Goal: Task Accomplishment & Management: Manage account settings

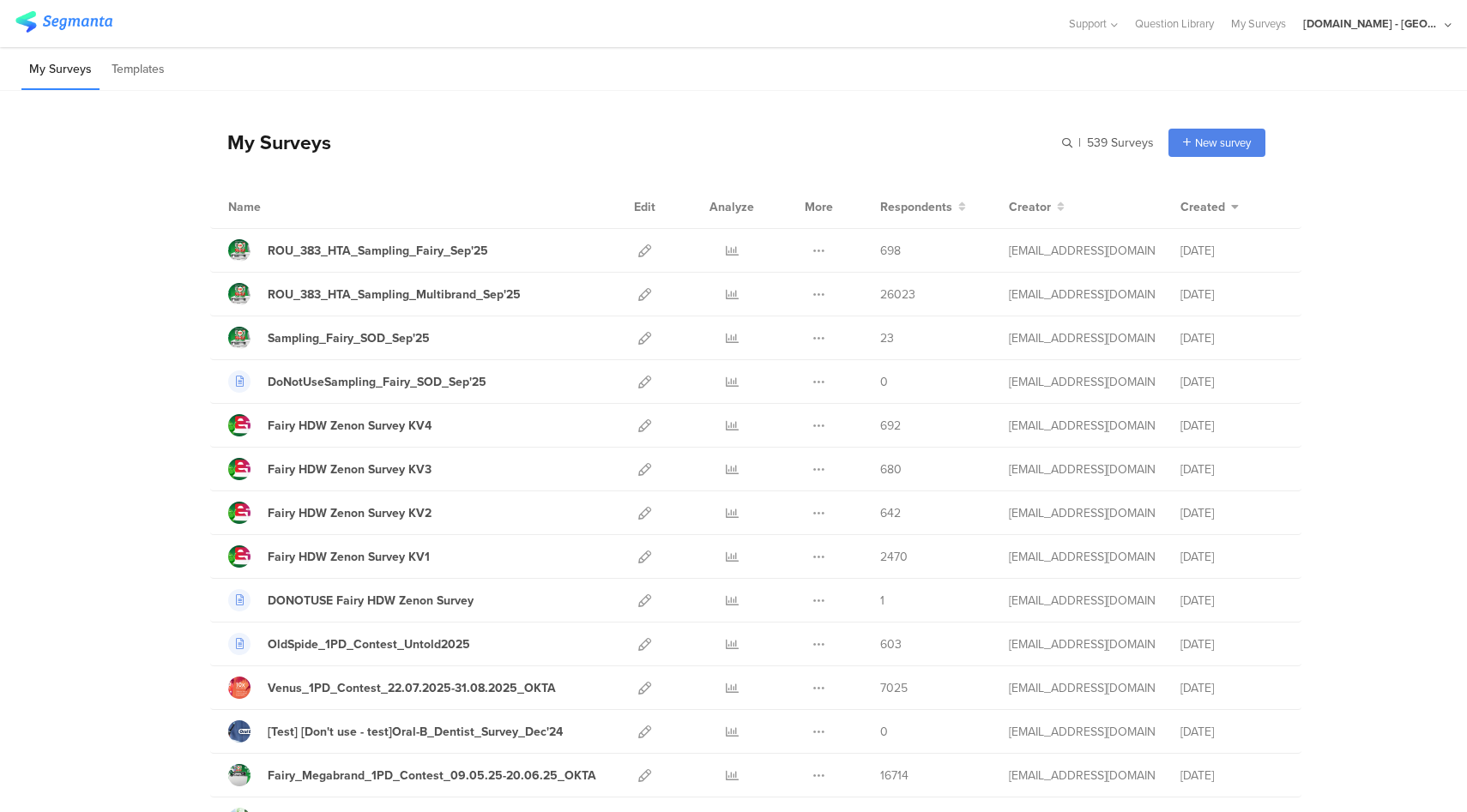
click at [1423, 29] on div "Youtil.ro - Romania" at bounding box center [1371, 24] width 137 height 16
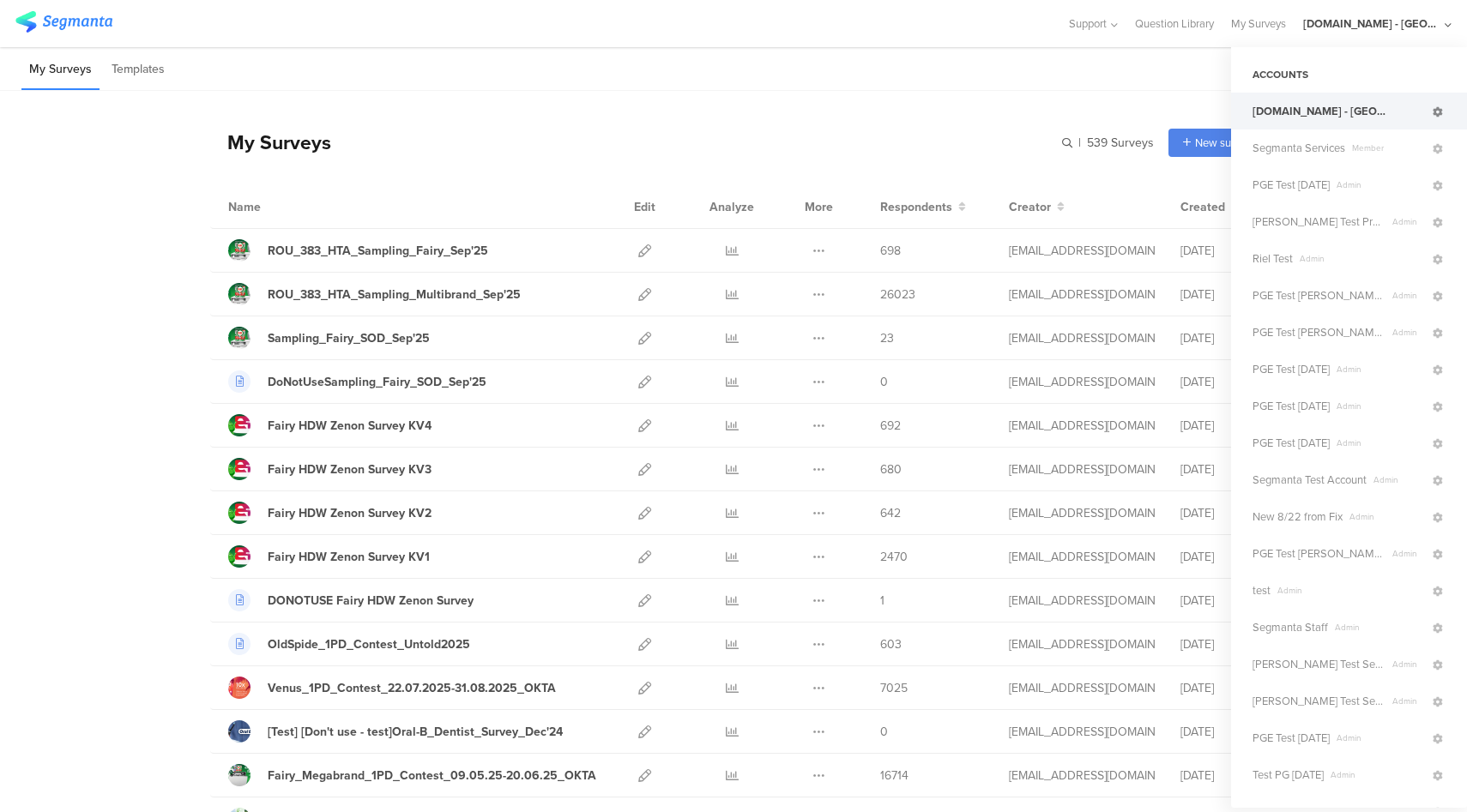
click at [1433, 111] on icon at bounding box center [1437, 112] width 10 height 10
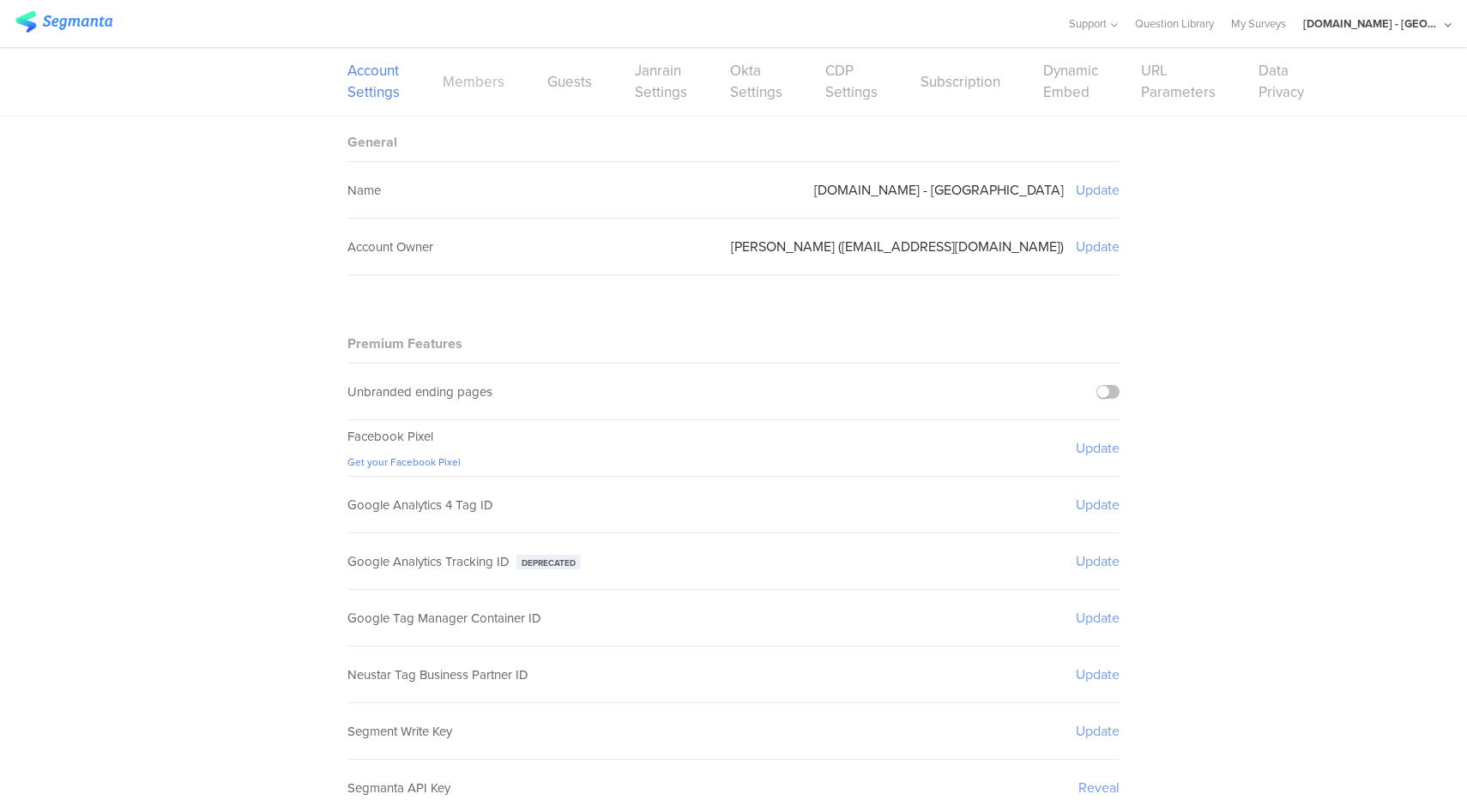
click at [478, 89] on link "Members" at bounding box center [473, 82] width 62 height 22
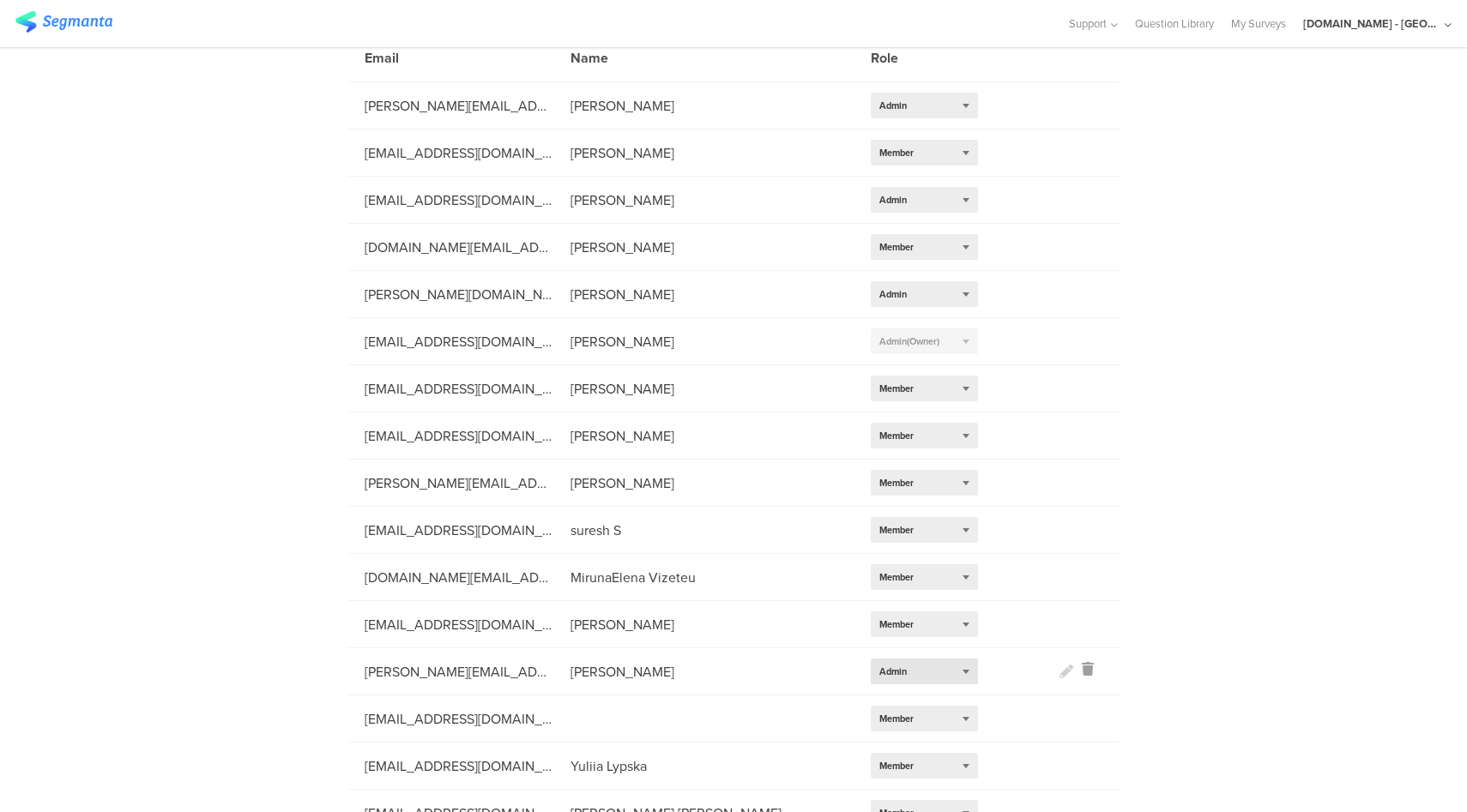
scroll to position [241, 0]
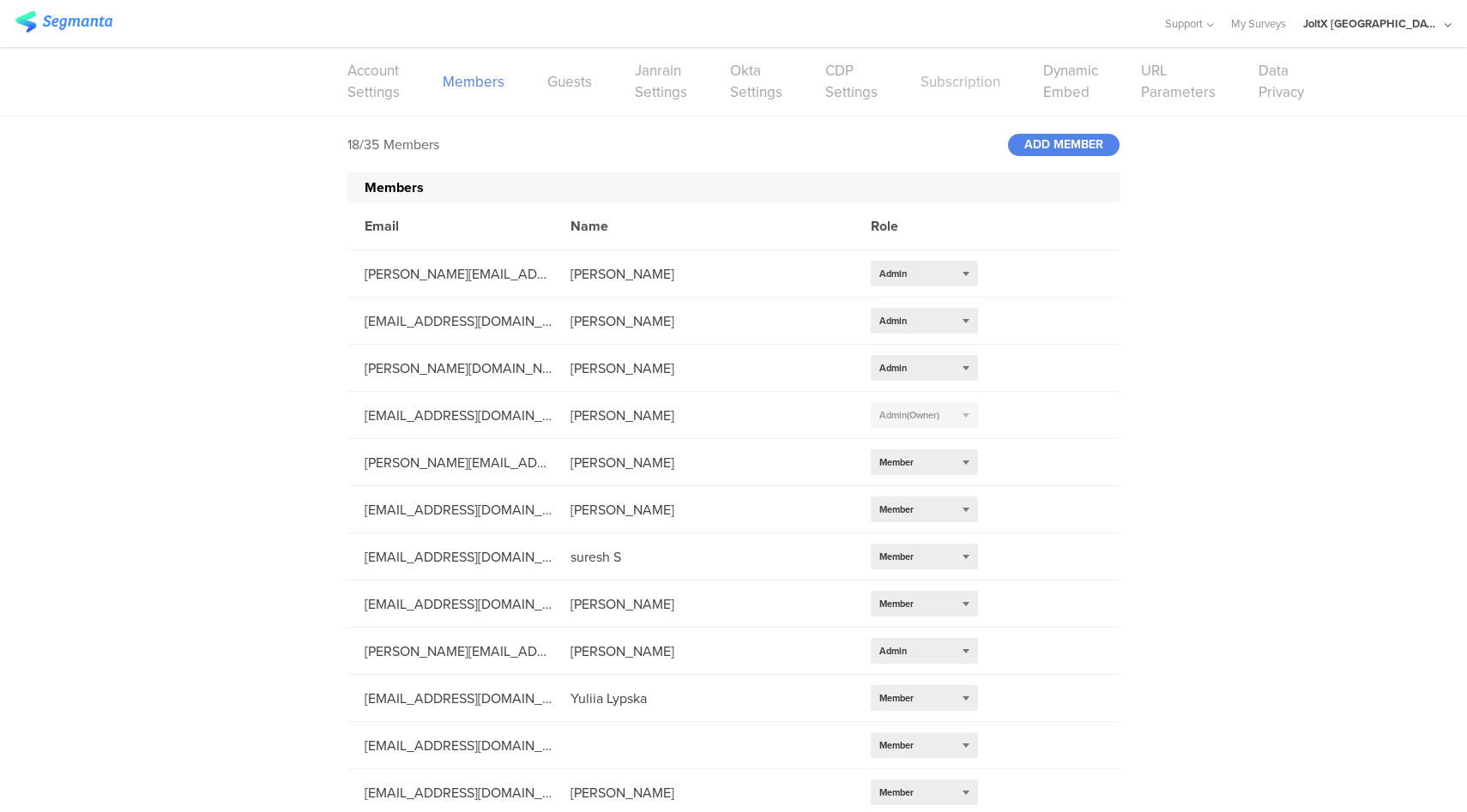
click at [960, 83] on link "Subscription" at bounding box center [961, 82] width 80 height 22
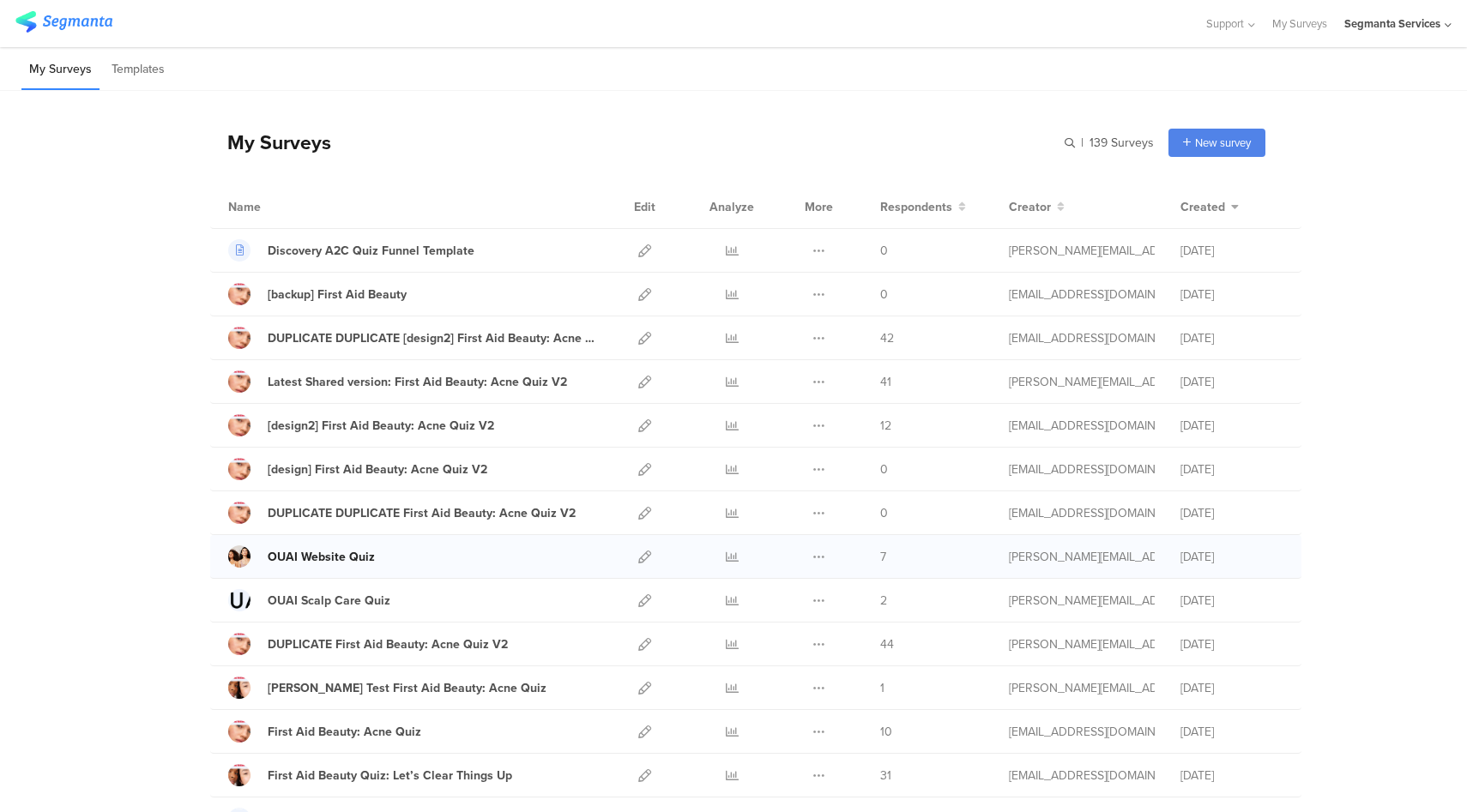
click at [327, 558] on div "OUAI Website Quiz" at bounding box center [321, 557] width 108 height 18
click at [309, 603] on div "OUAI Scalp Care Quiz" at bounding box center [329, 600] width 123 height 18
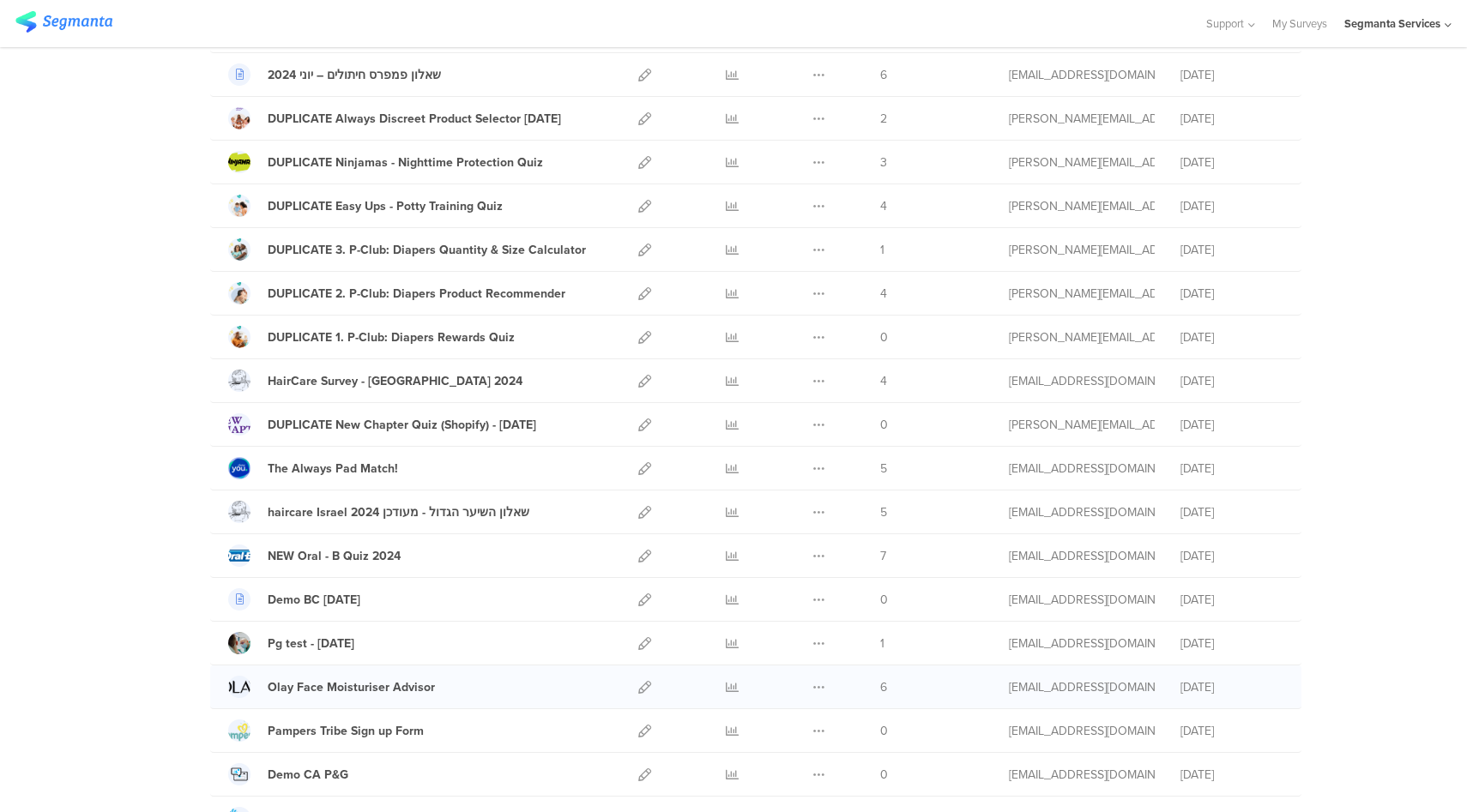
scroll to position [1444, 0]
click at [639, 688] on icon at bounding box center [645, 687] width 13 height 13
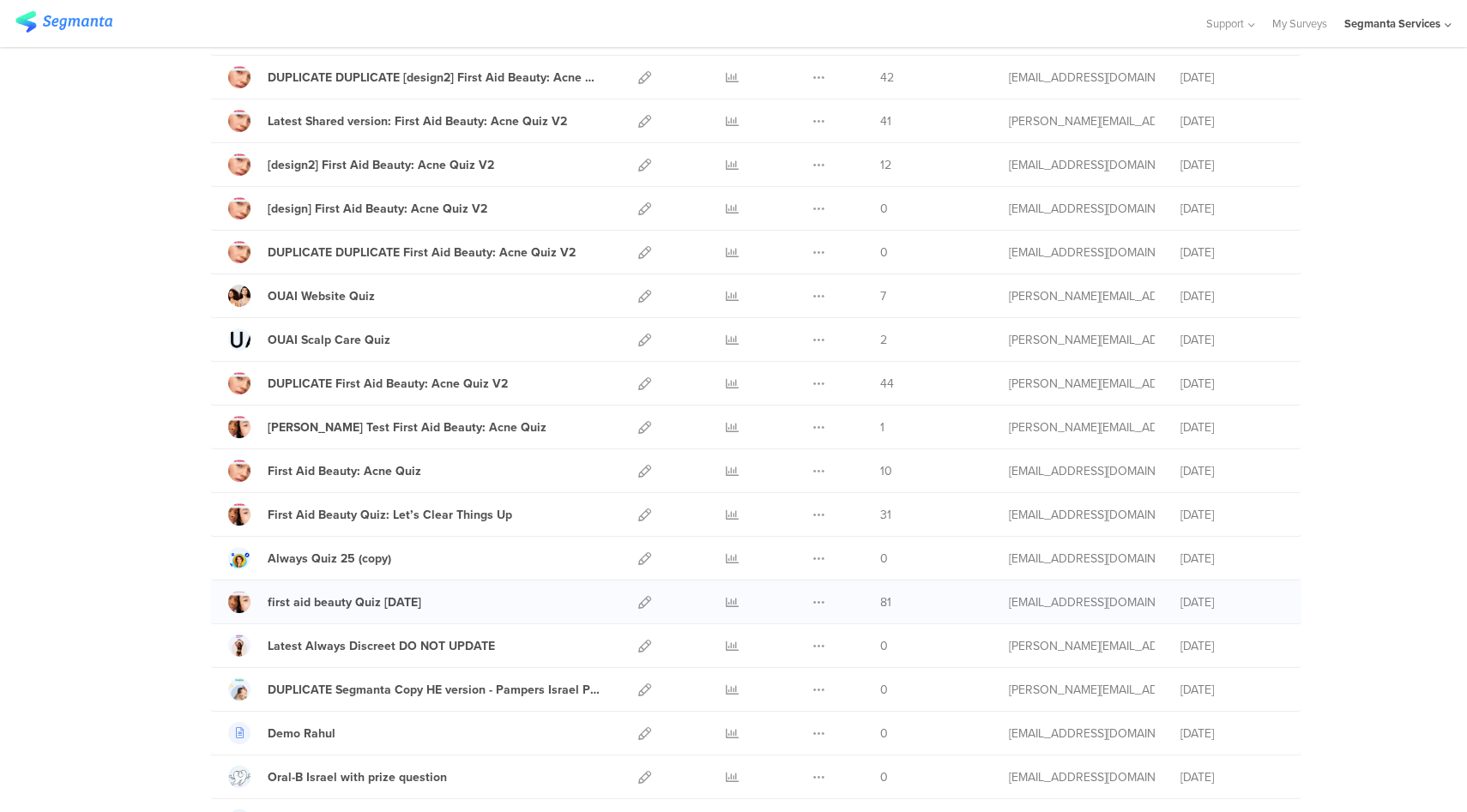
scroll to position [0, 0]
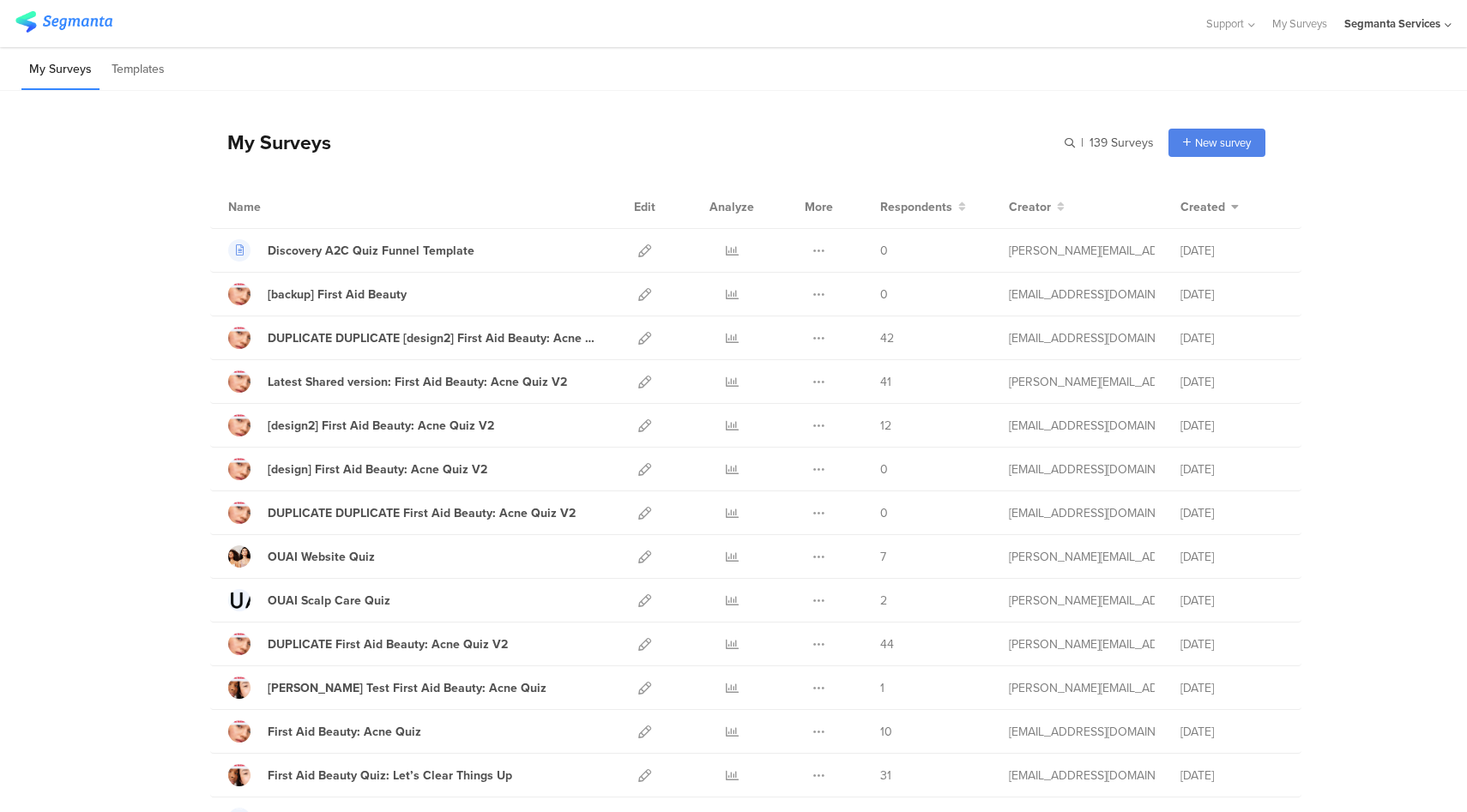
click at [1433, 25] on div "Segmanta Services" at bounding box center [1392, 24] width 96 height 16
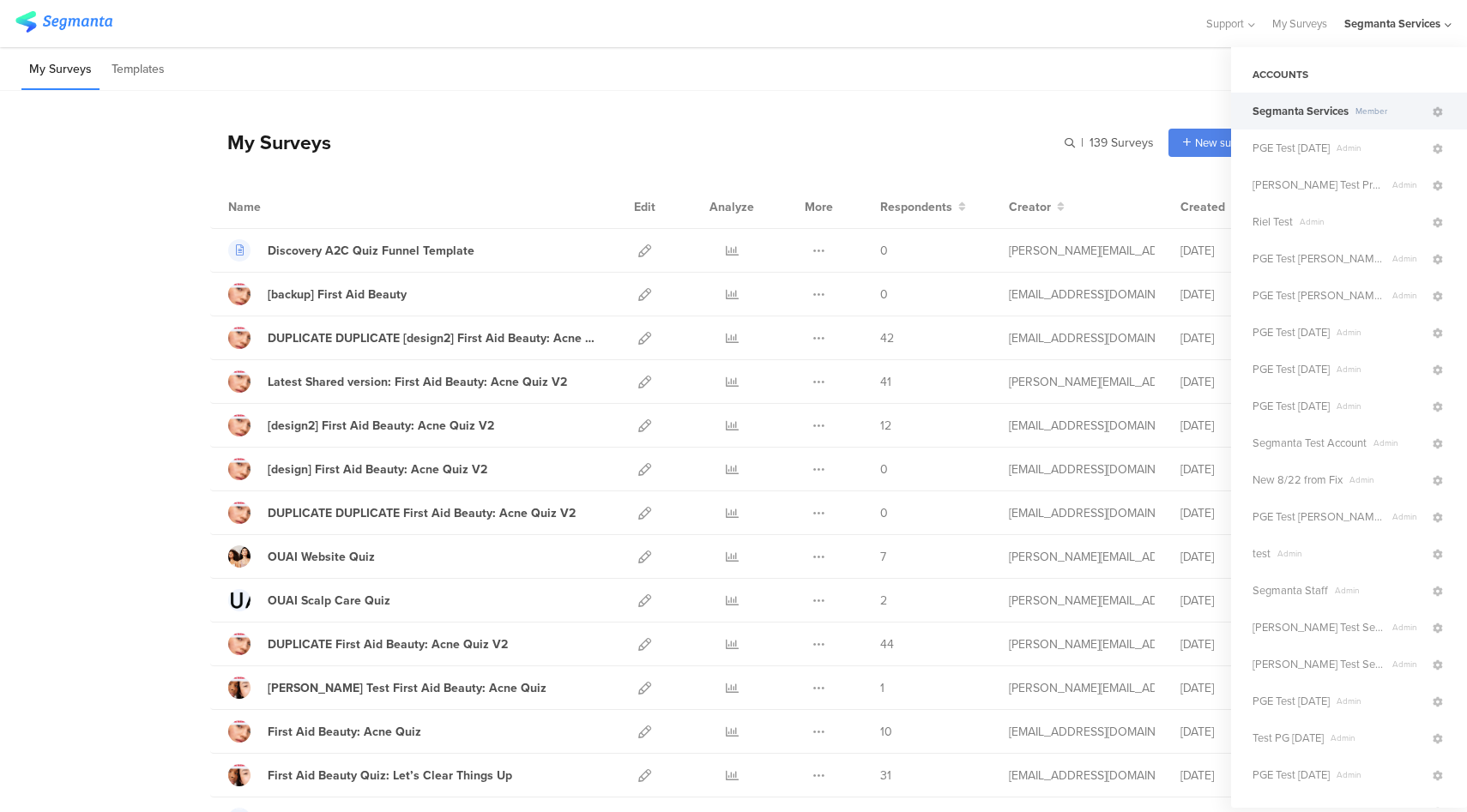
click at [1133, 61] on div "My Surveys Templates" at bounding box center [734, 69] width 1467 height 43
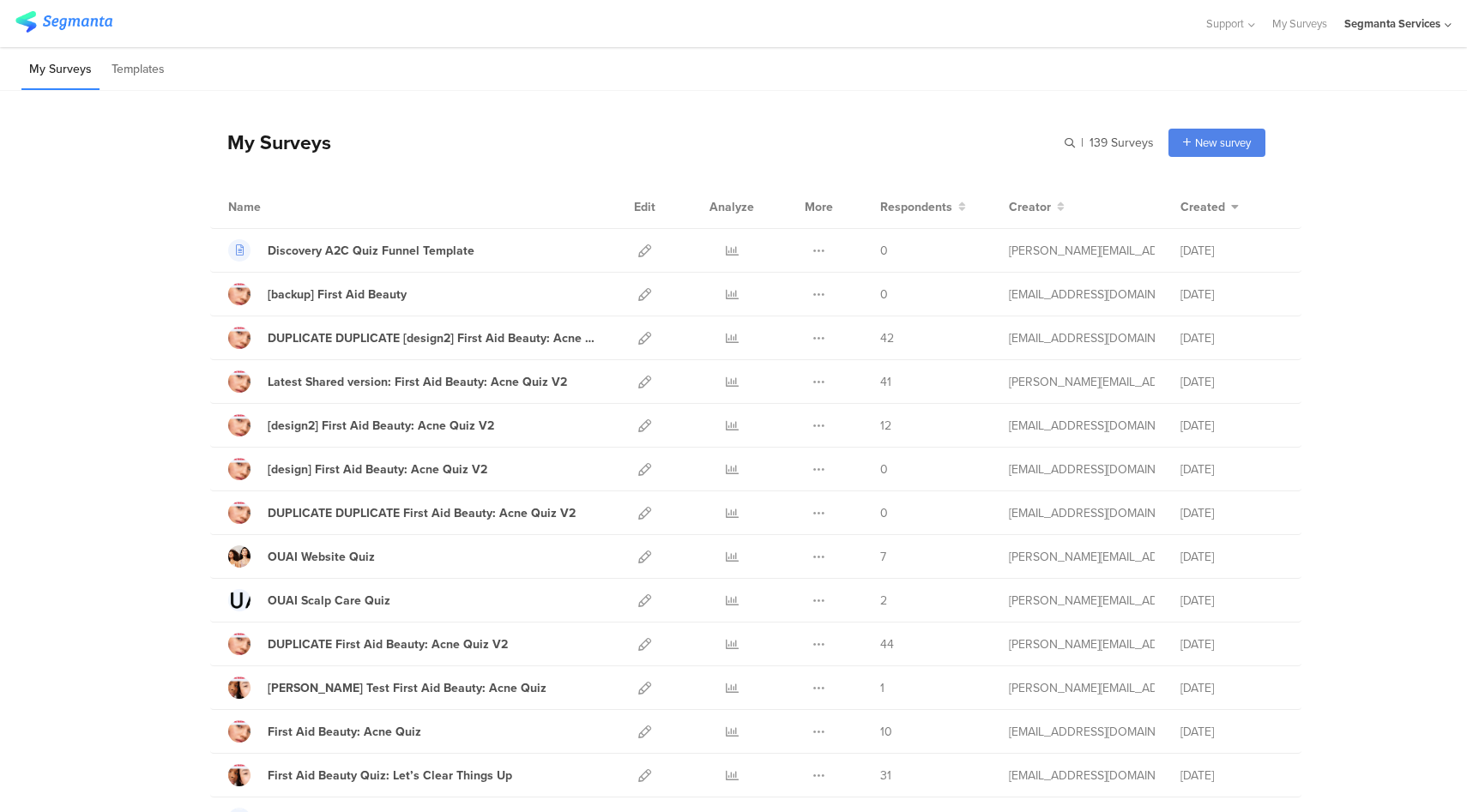
click at [1408, 33] on div "Segmanta Services" at bounding box center [1397, 24] width 108 height 47
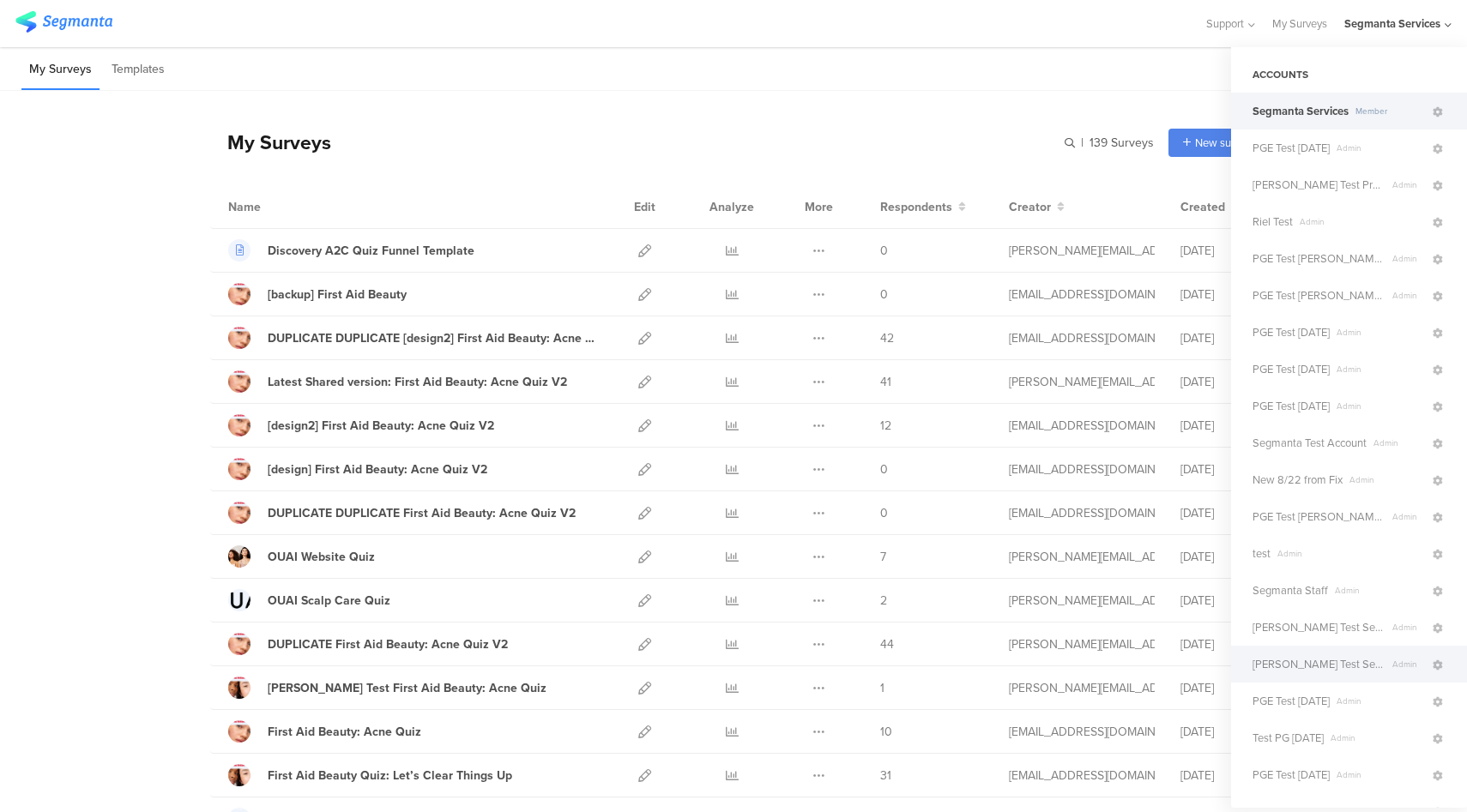
scroll to position [124, 0]
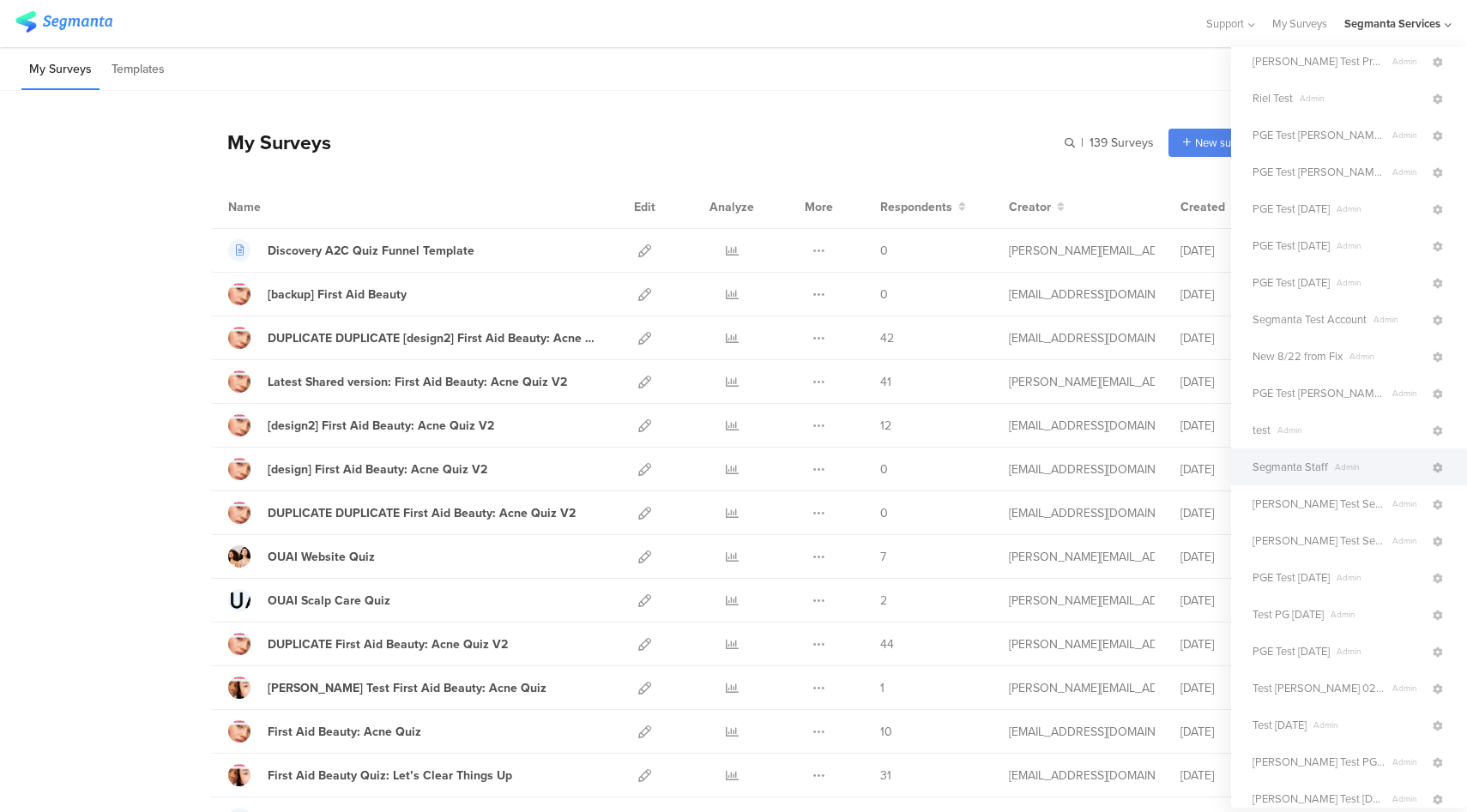
click at [1328, 464] on span "Admin" at bounding box center [1378, 467] width 102 height 13
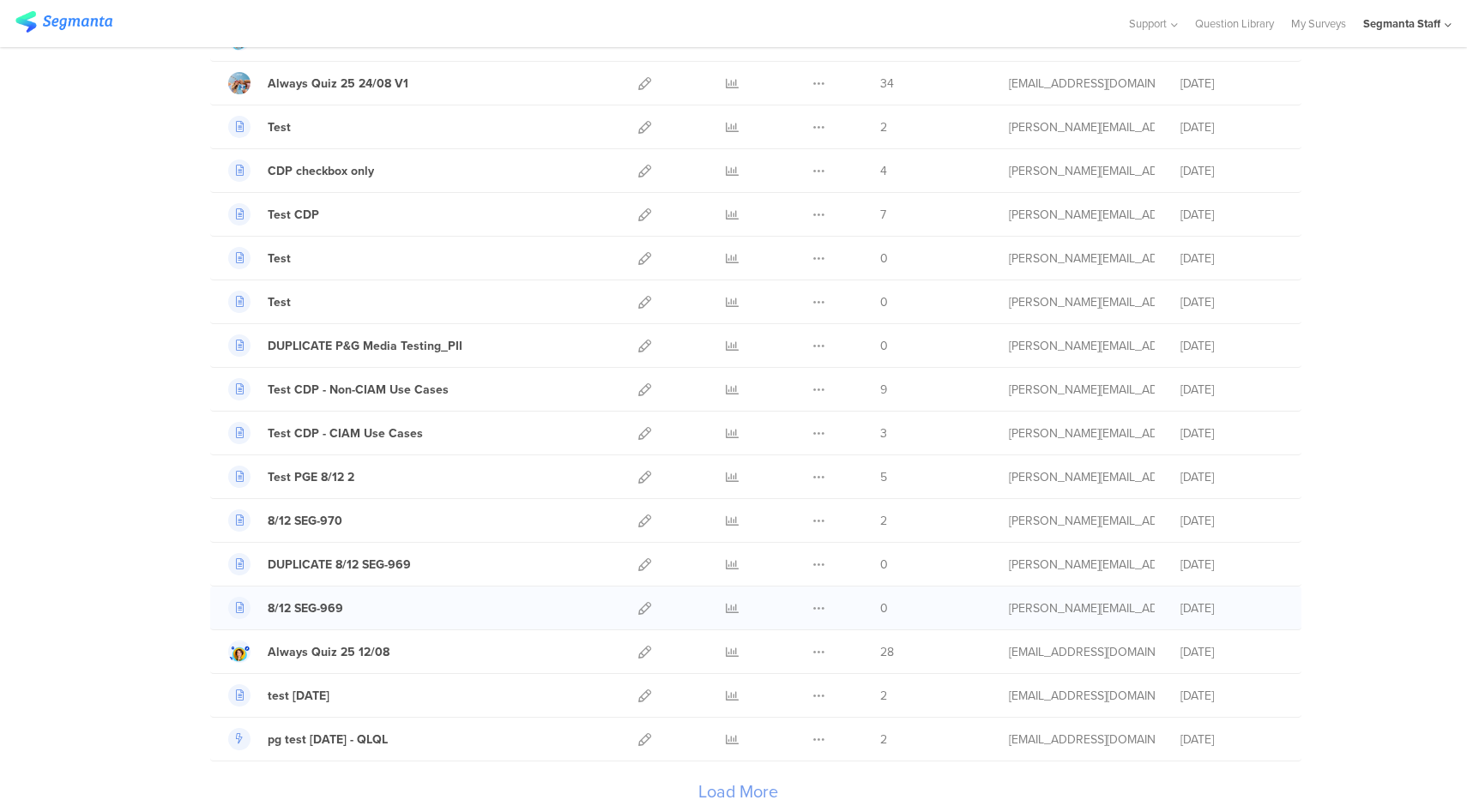
scroll to position [1712, 0]
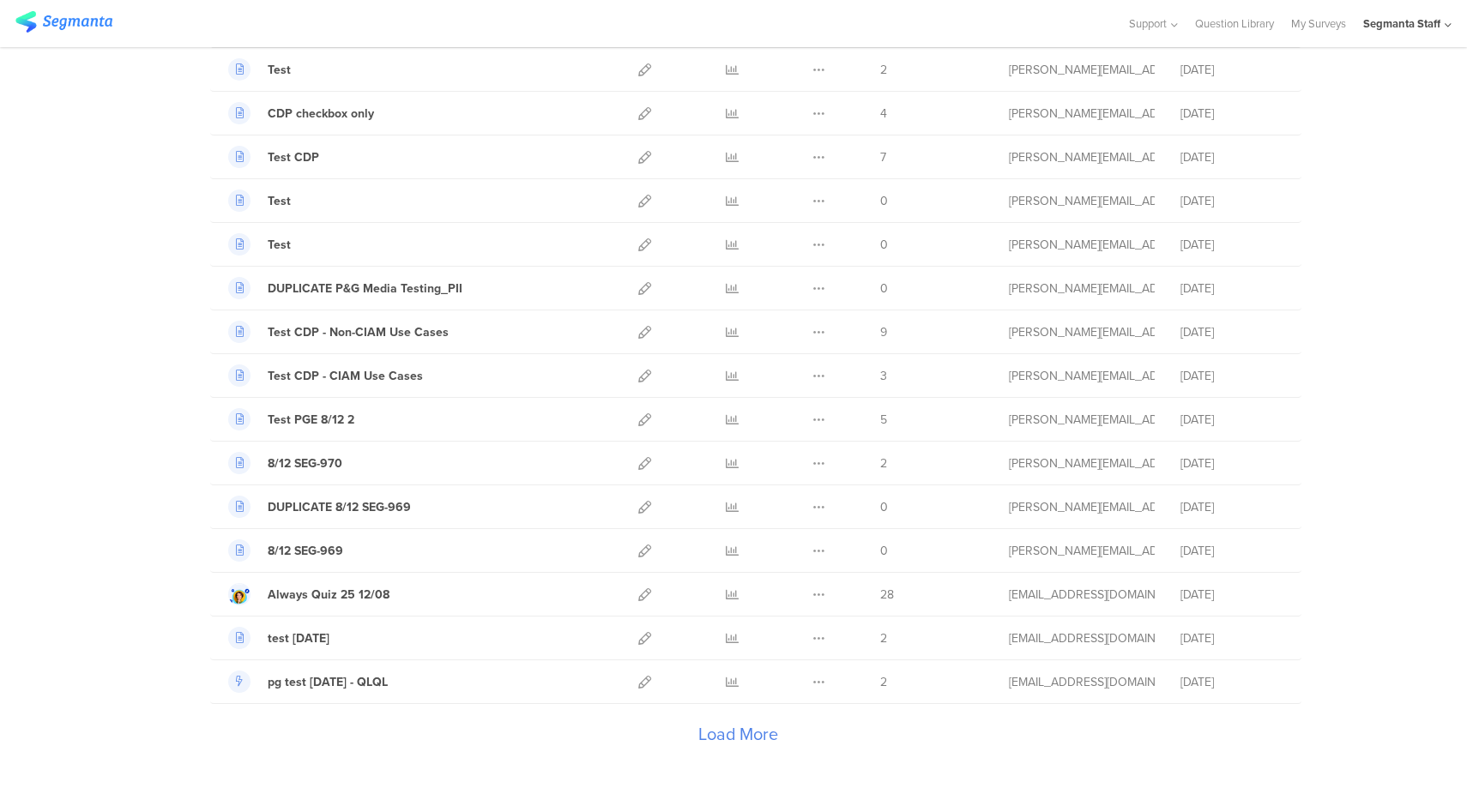
click at [751, 733] on div "Load More" at bounding box center [737, 739] width 1055 height 69
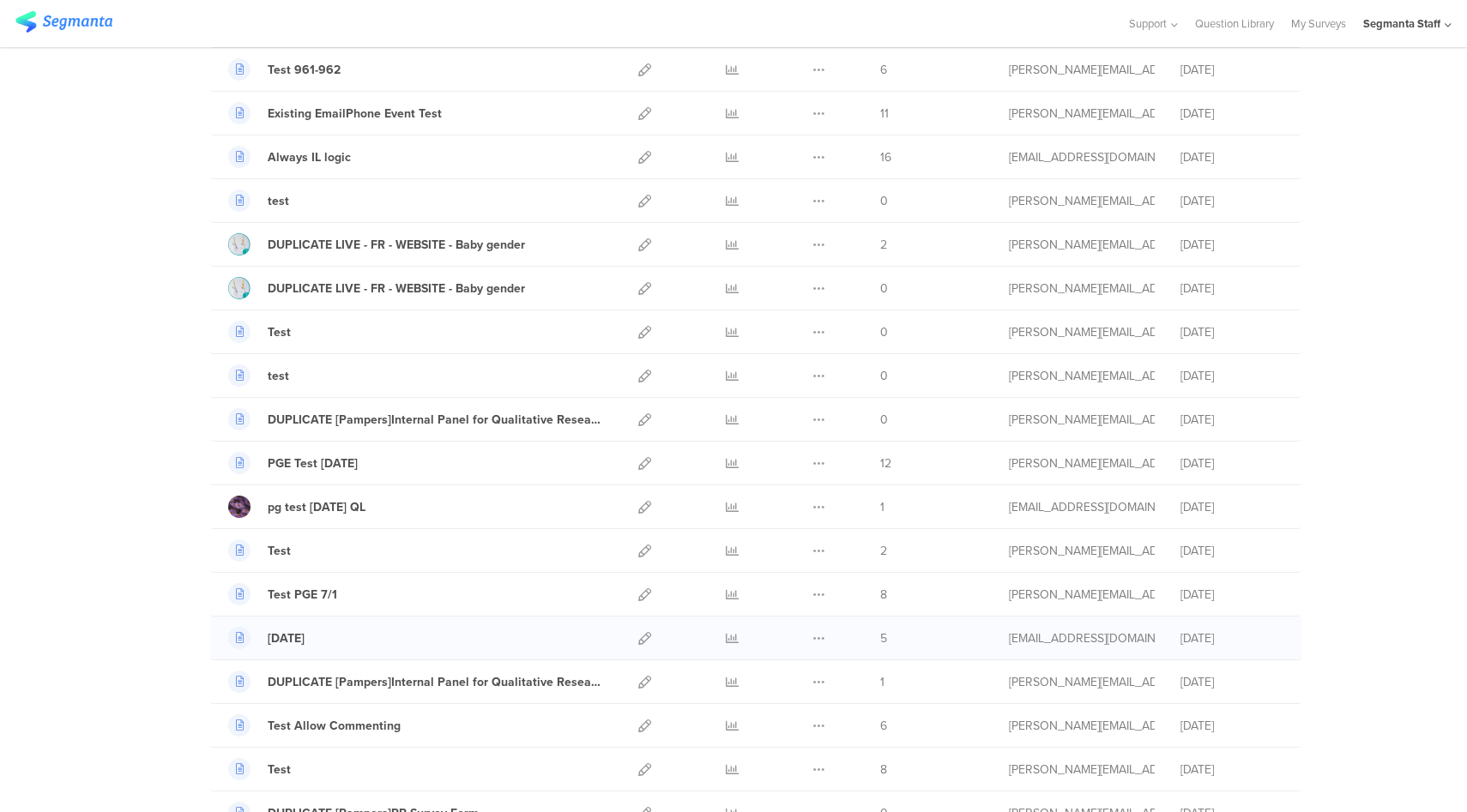
scroll to position [3970, 0]
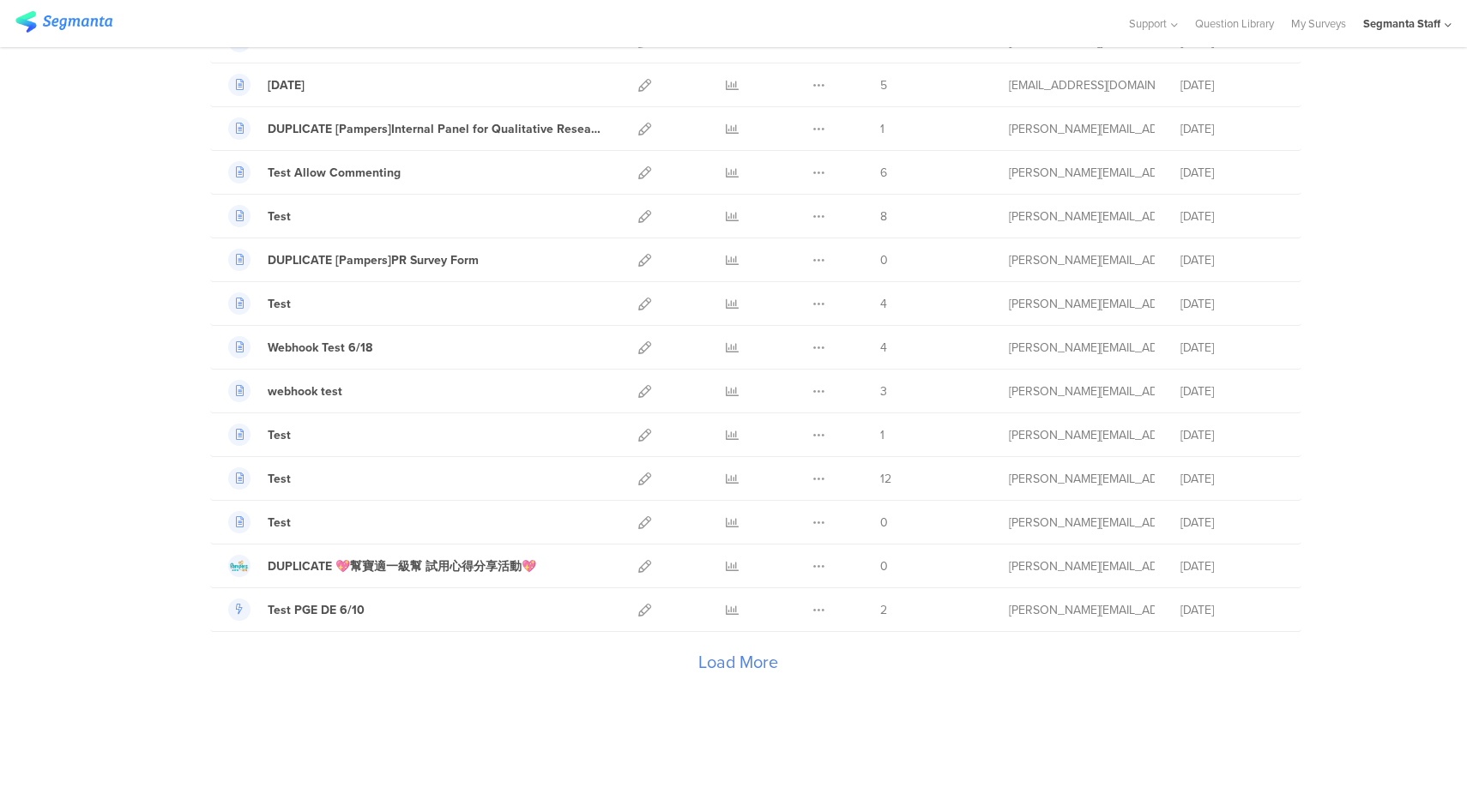
click at [730, 663] on div "Load More" at bounding box center [737, 666] width 1055 height 69
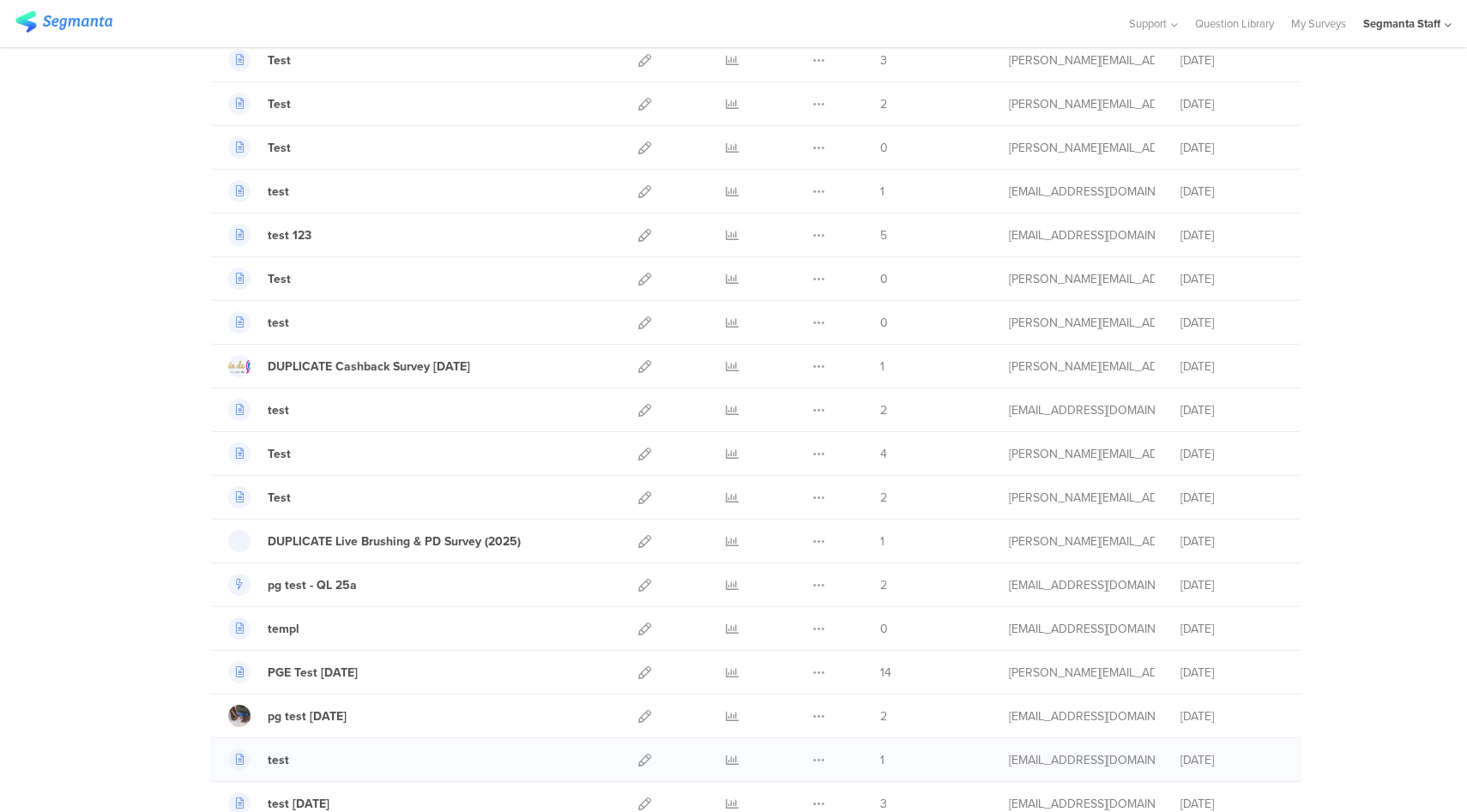
scroll to position [6157, 0]
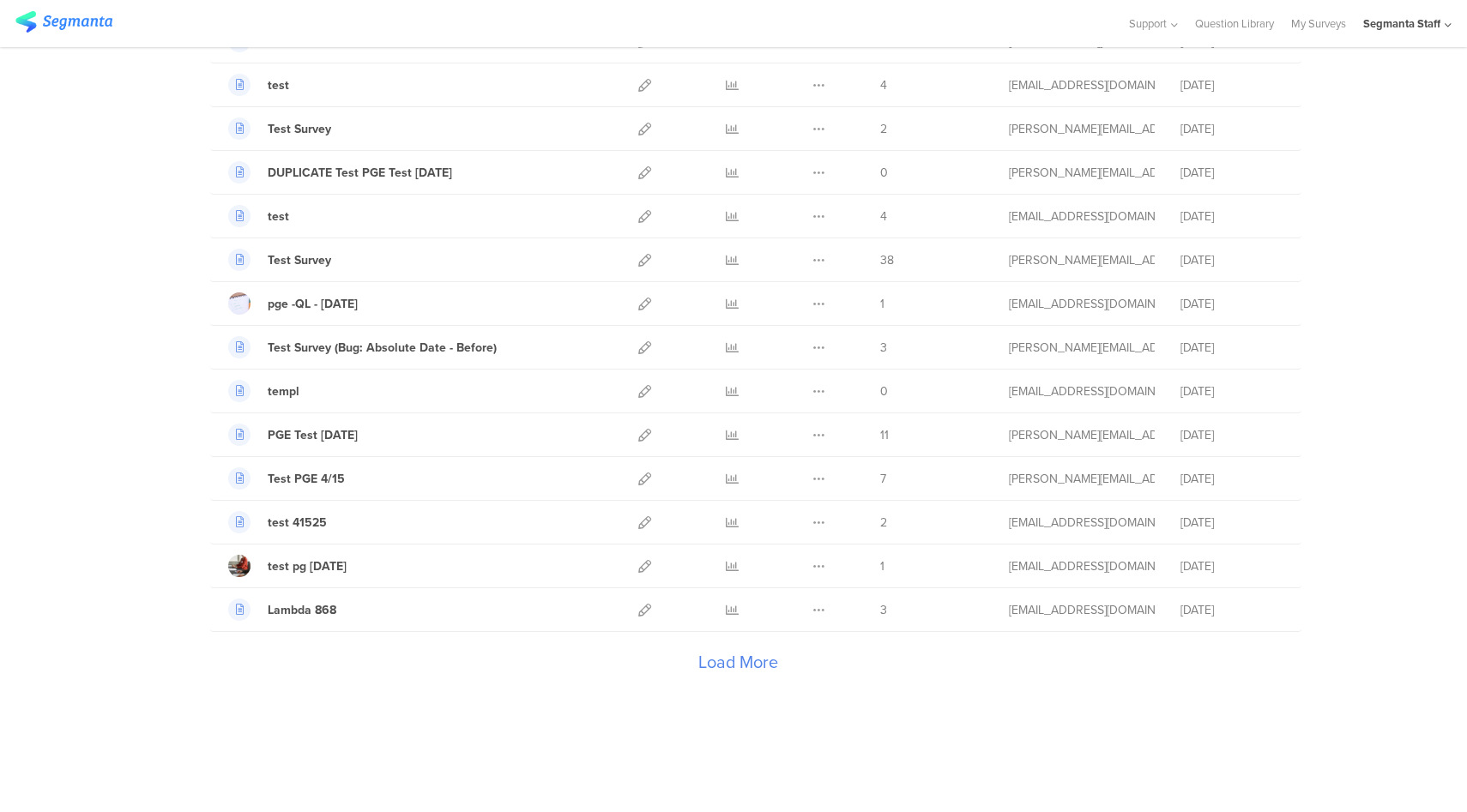
click at [722, 670] on div "Load More" at bounding box center [737, 666] width 1055 height 69
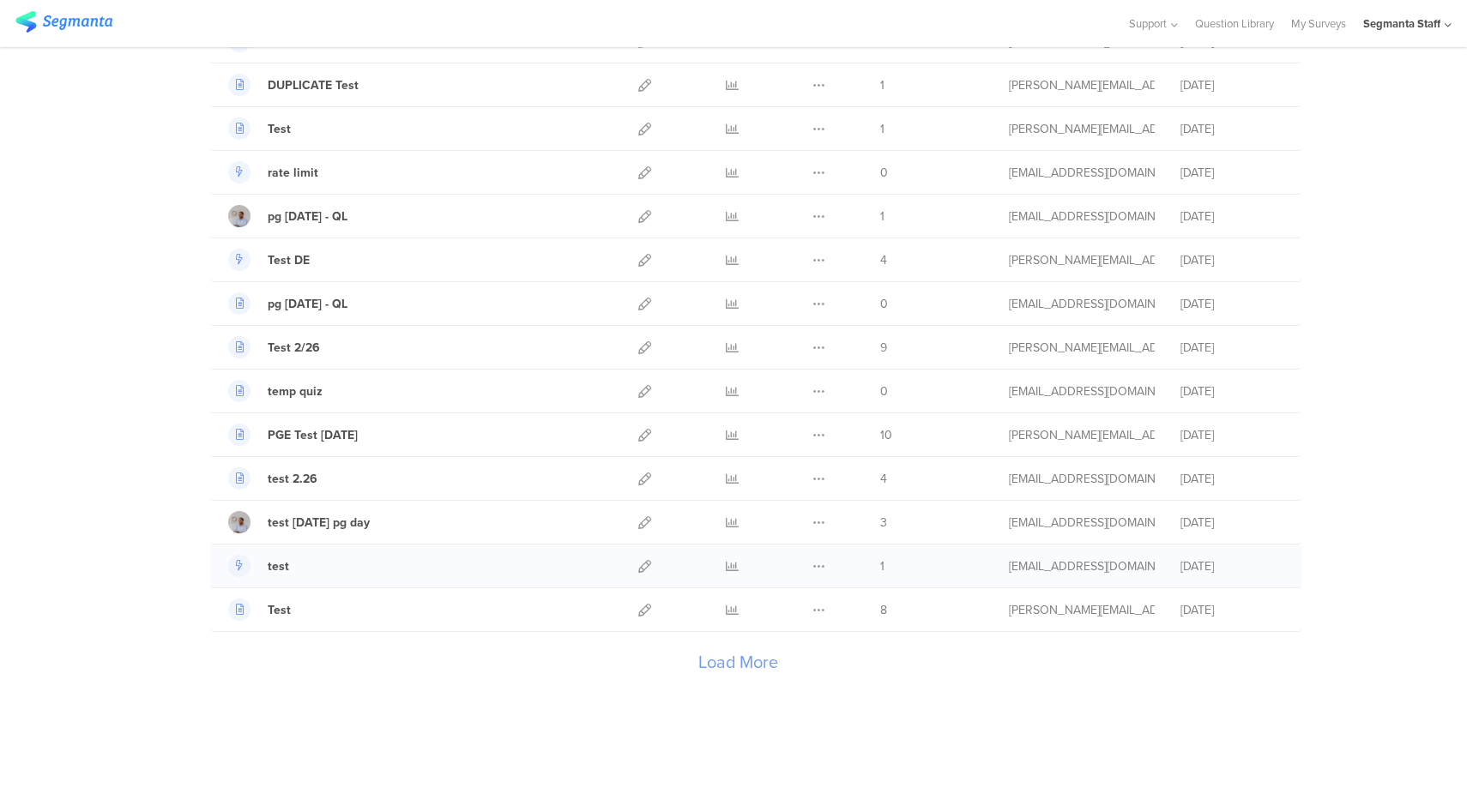
scroll to position [8058, 0]
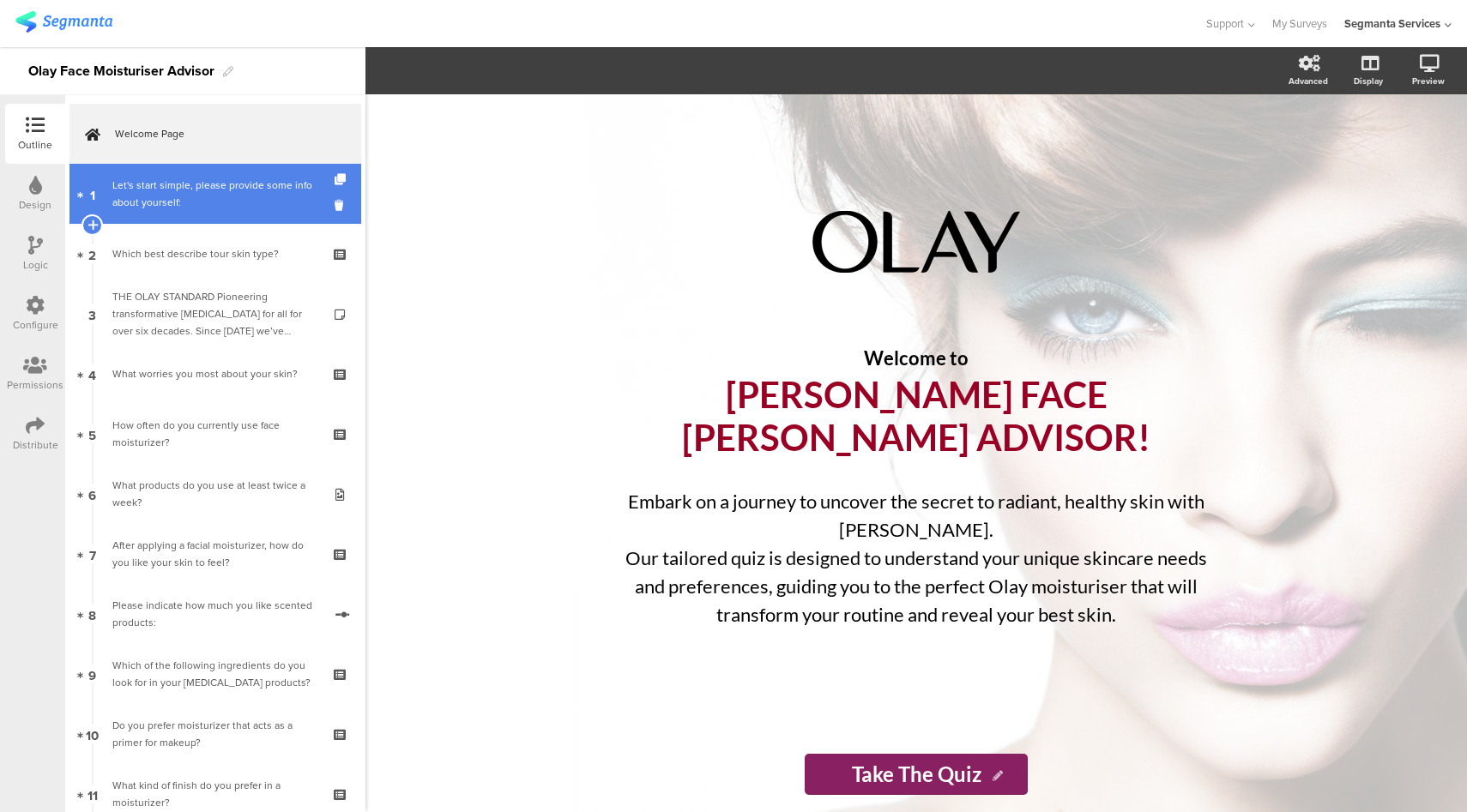
click at [141, 203] on div "Let's start simple, please provide some info about yourself:" at bounding box center [214, 194] width 205 height 34
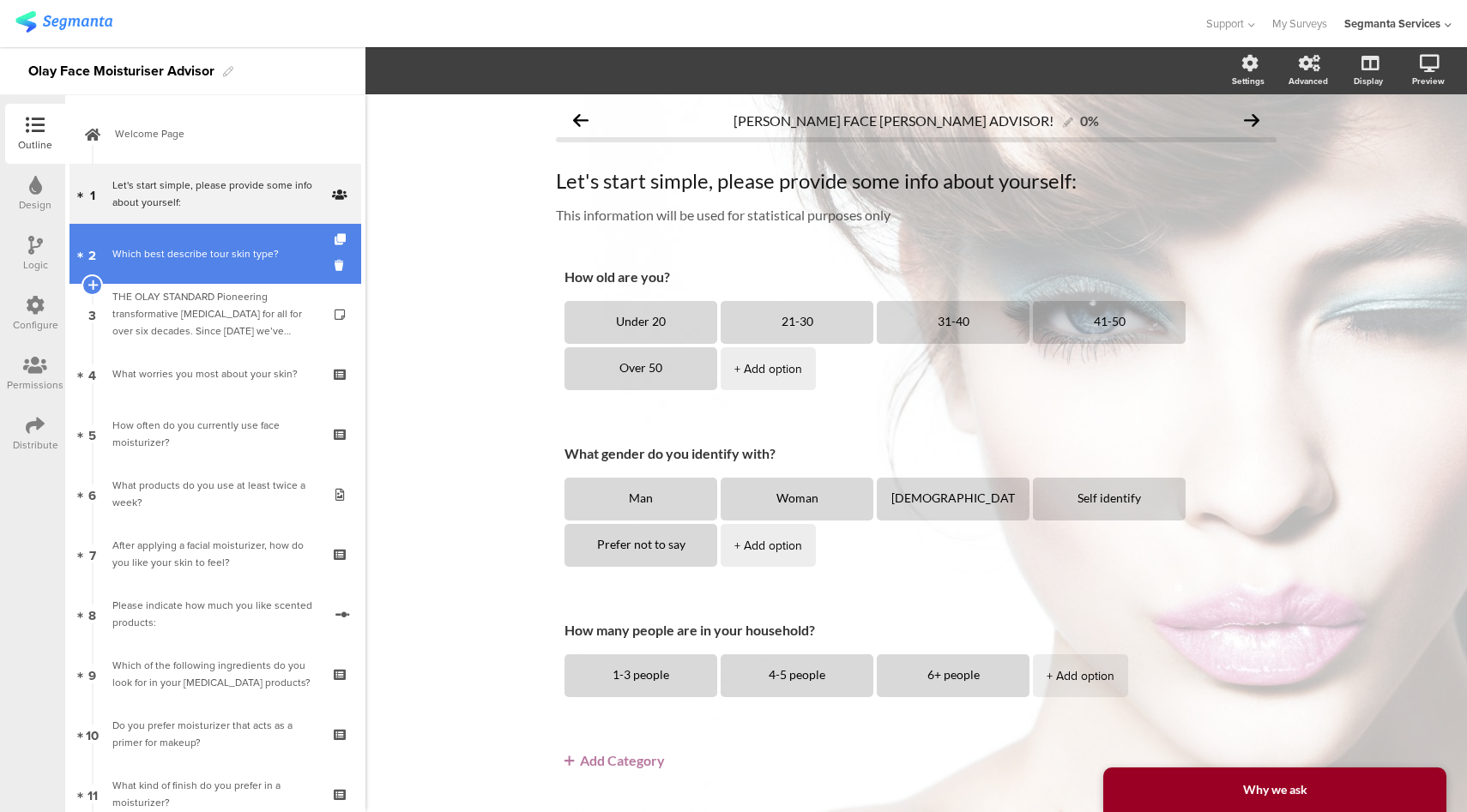
click at [193, 256] on div "Which best describe tour skin type?" at bounding box center [214, 253] width 205 height 17
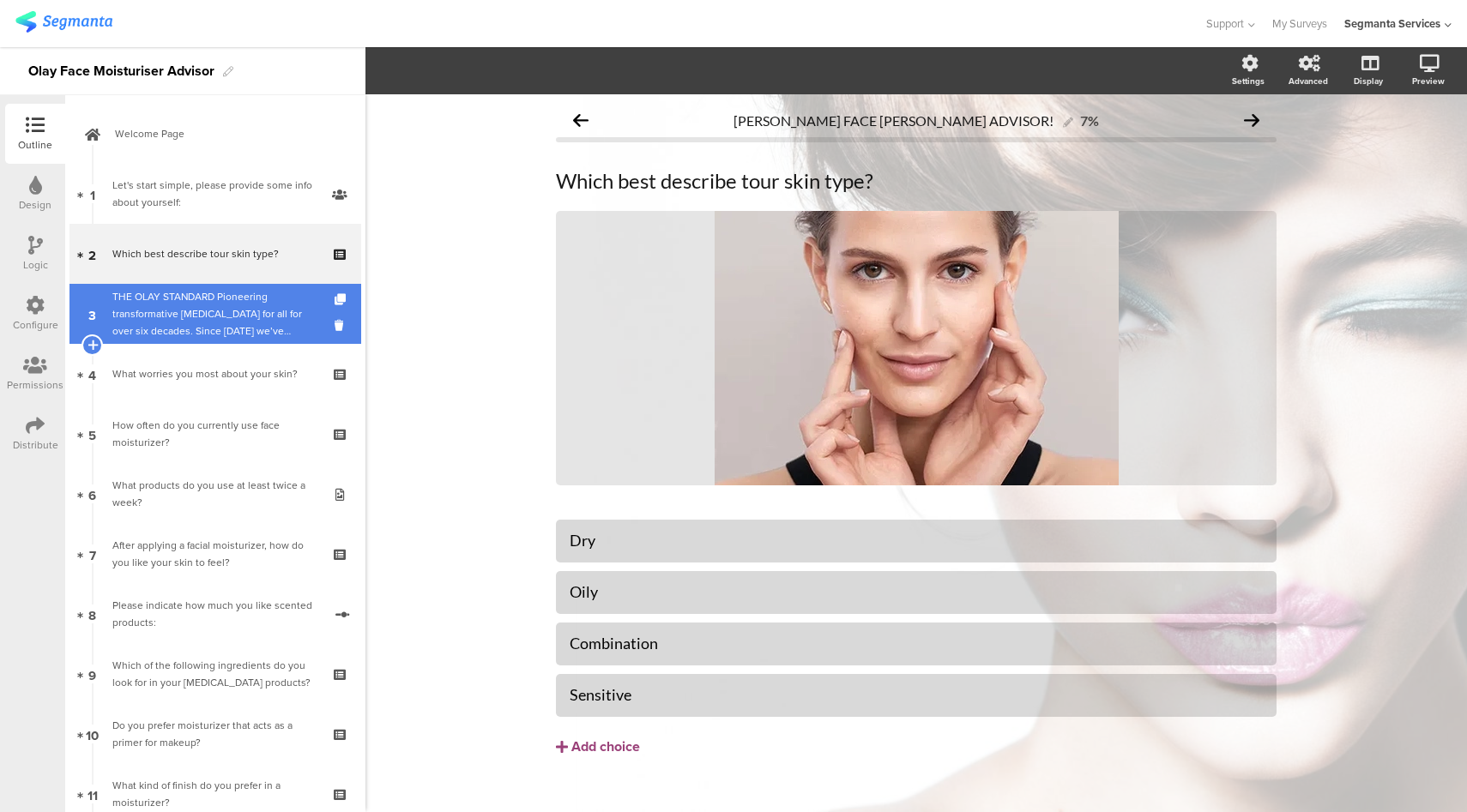
click at [224, 314] on div "THE OLAY STANDARD Pioneering transformative skin care for all for over six deca…" at bounding box center [214, 314] width 205 height 52
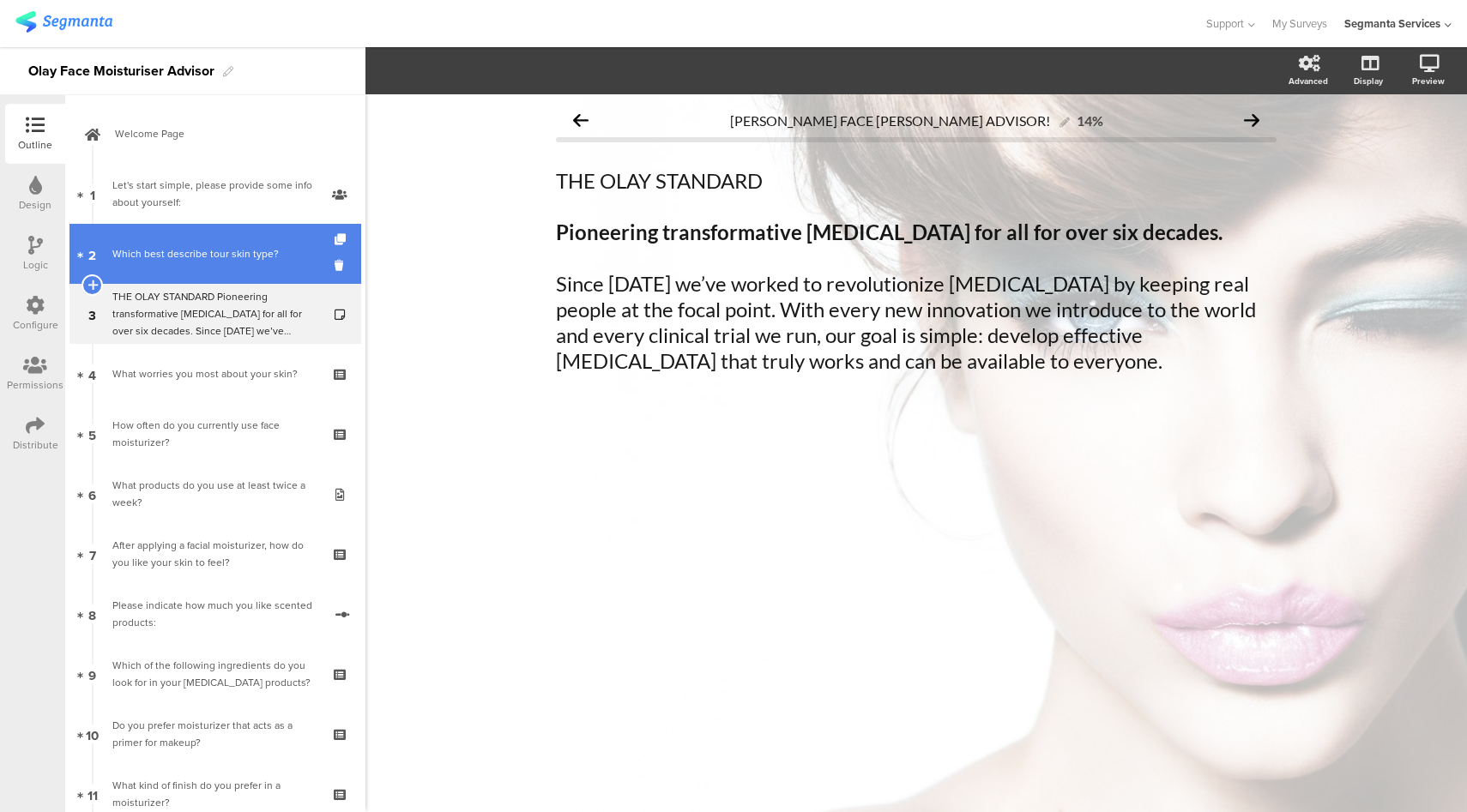
click at [224, 256] on div "Which best describe tour skin type?" at bounding box center [214, 253] width 205 height 17
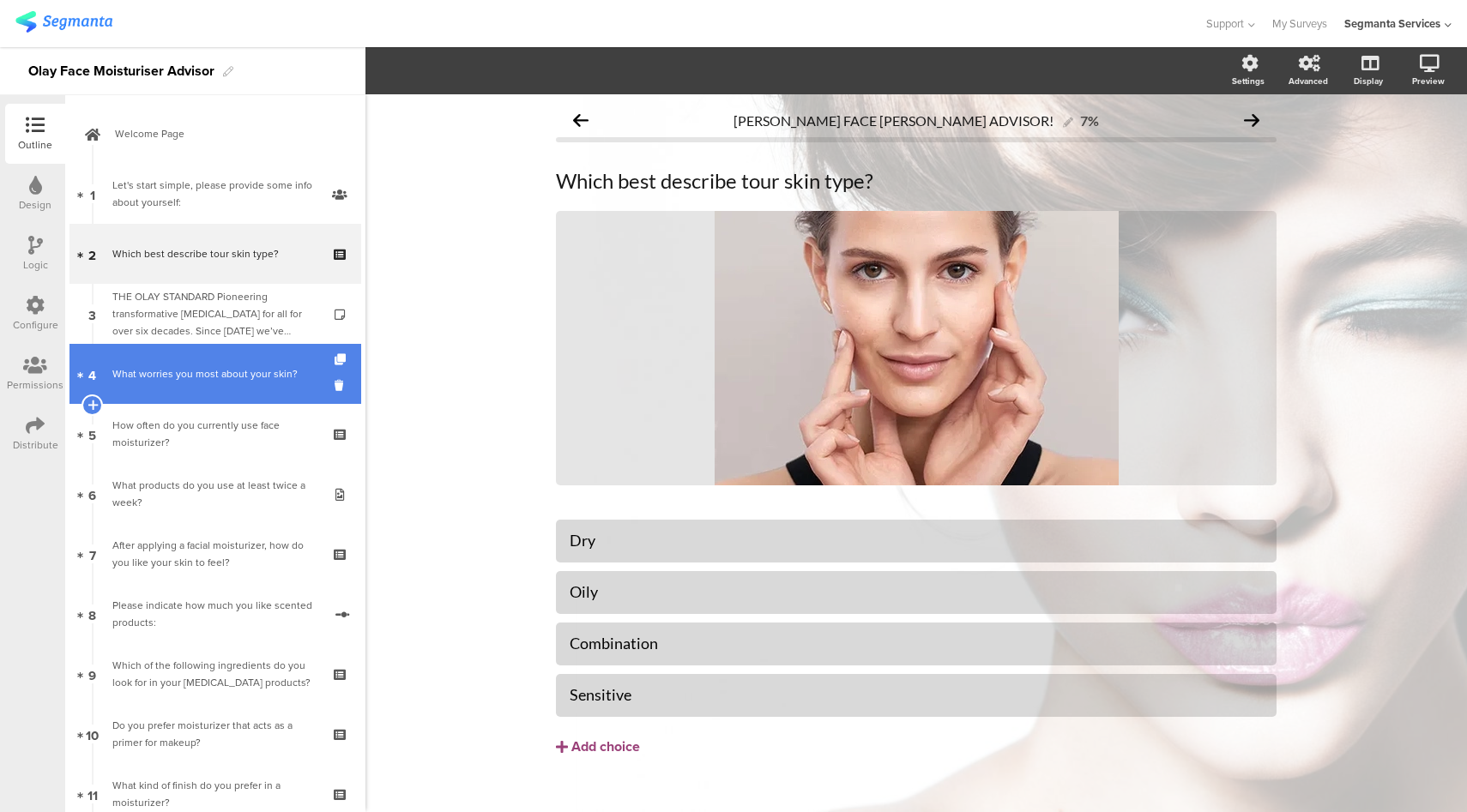
click at [209, 368] on div "What worries you most about your skin?" at bounding box center [214, 373] width 205 height 17
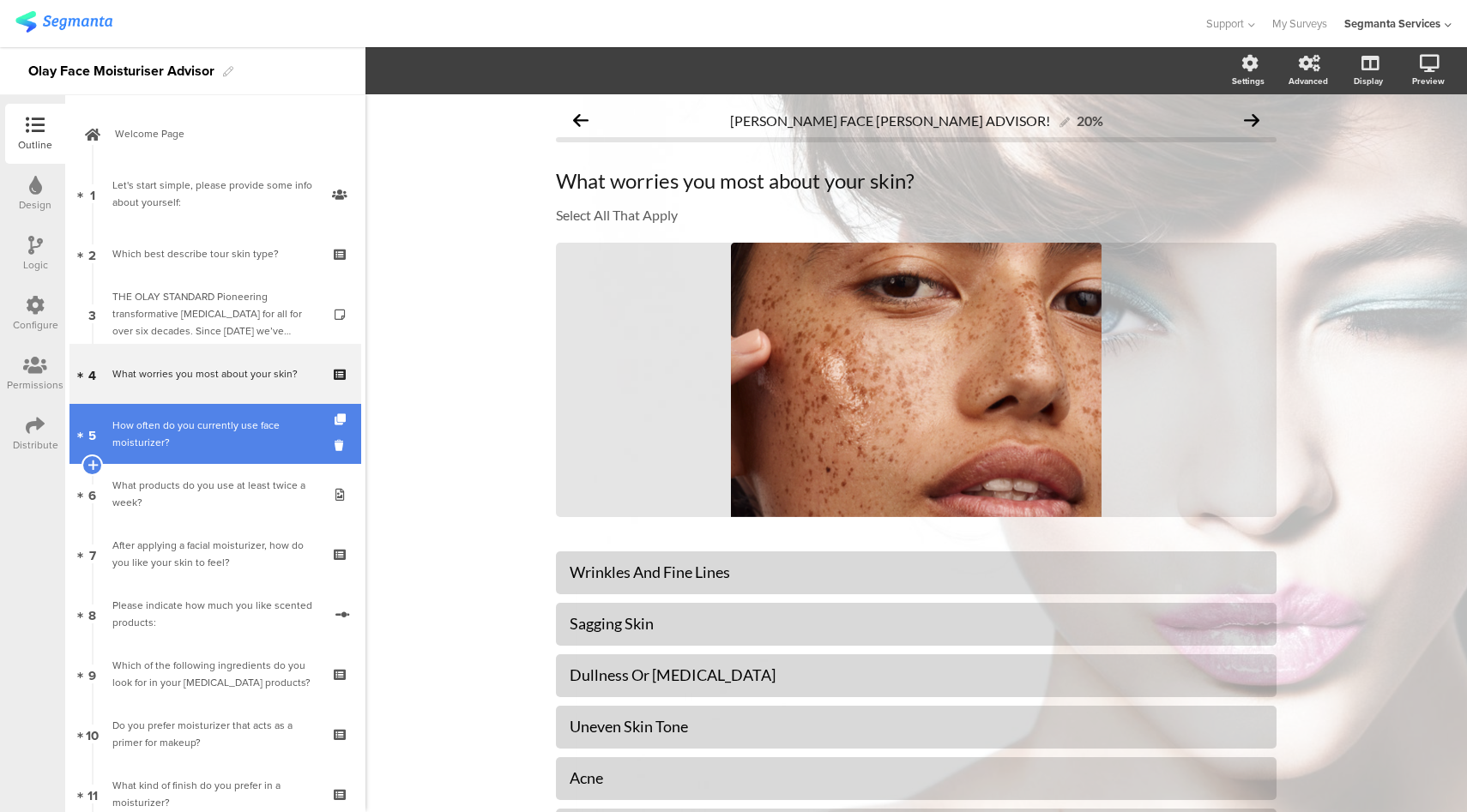
click at [161, 444] on div "How often do you currently use face moisturizer?" at bounding box center [214, 434] width 205 height 34
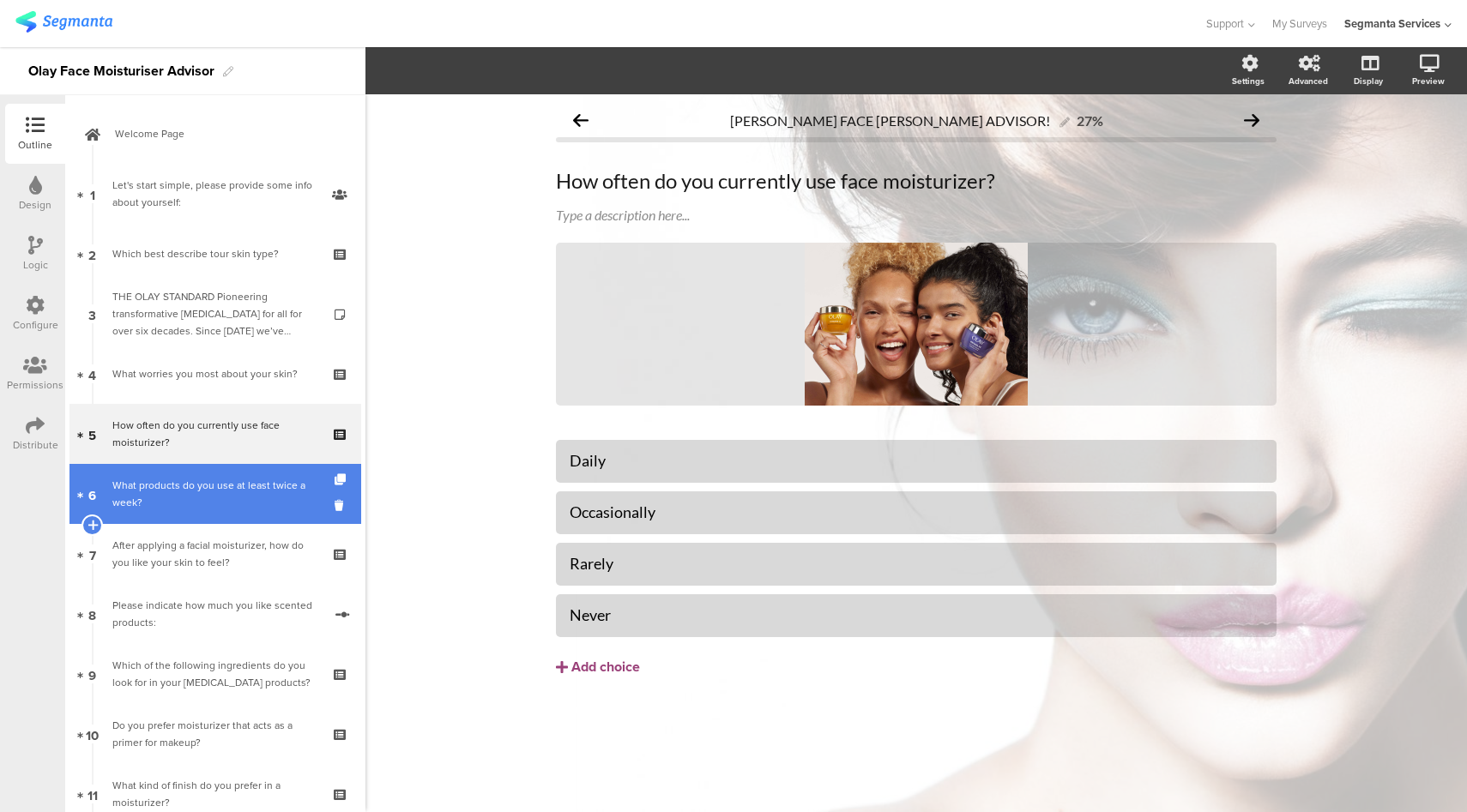
click at [185, 504] on div "What products do you use at least twice a week?" at bounding box center [214, 494] width 205 height 34
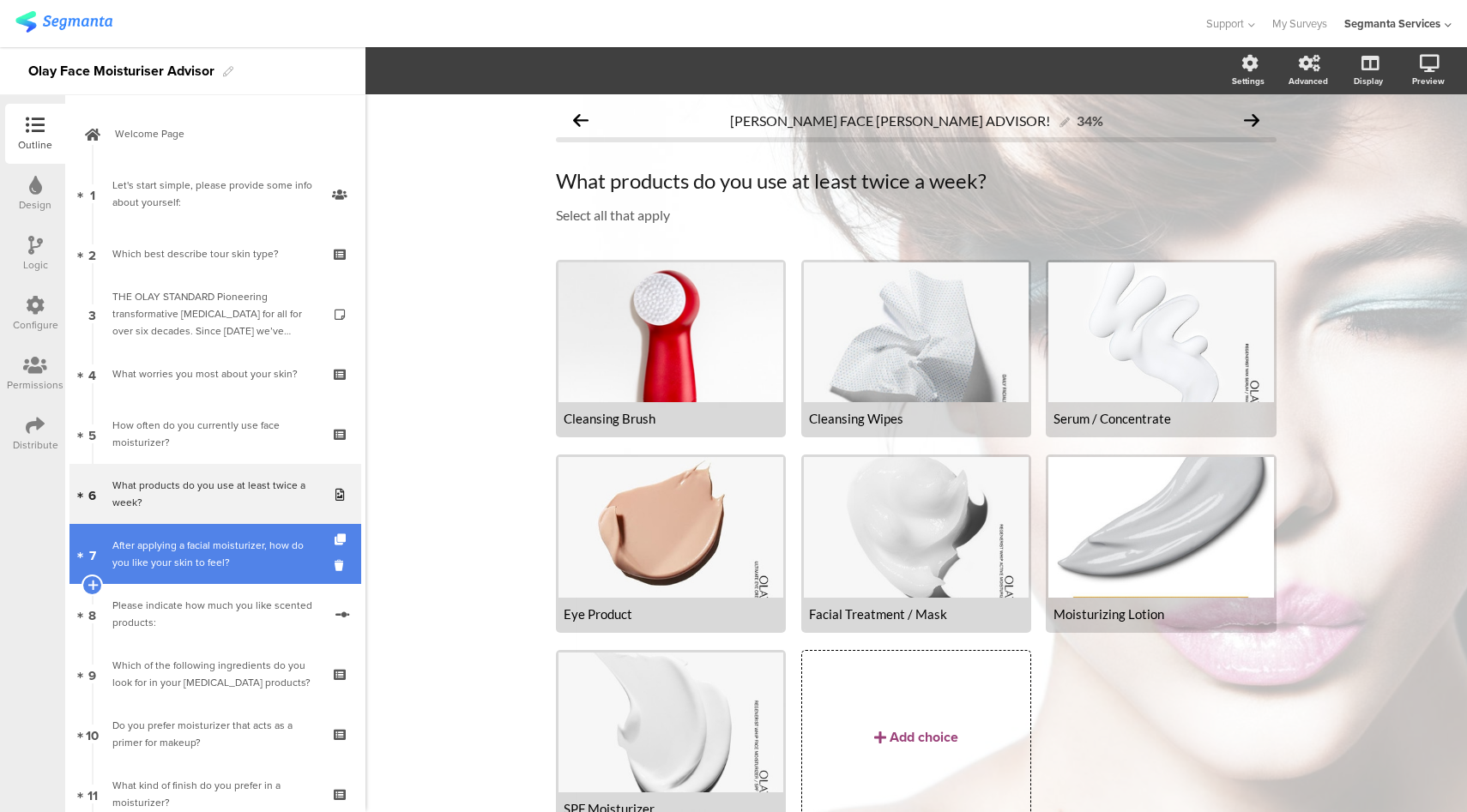
scroll to position [286, 0]
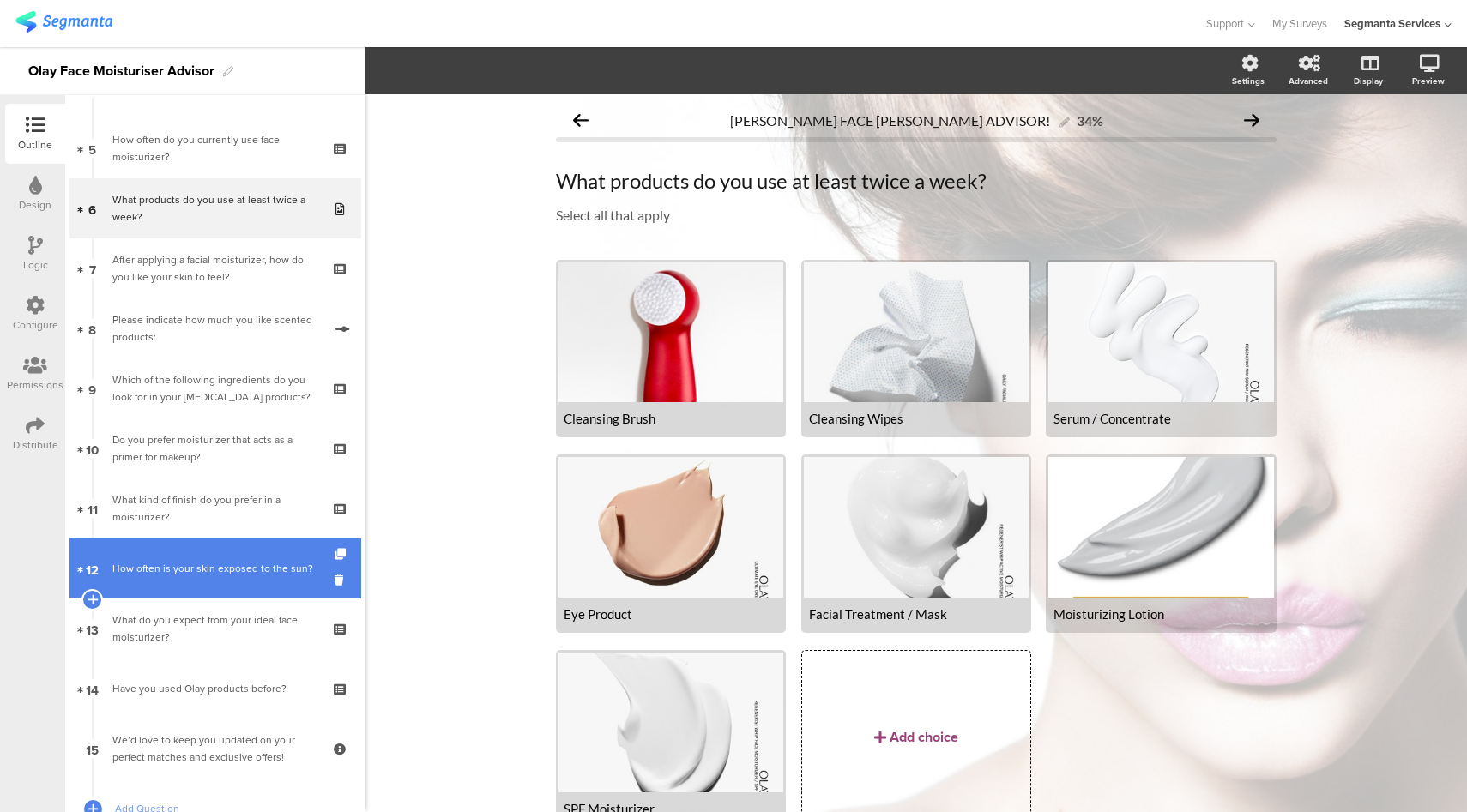
click at [208, 577] on div "How often is your skin exposed to the sun?" at bounding box center [214, 568] width 205 height 17
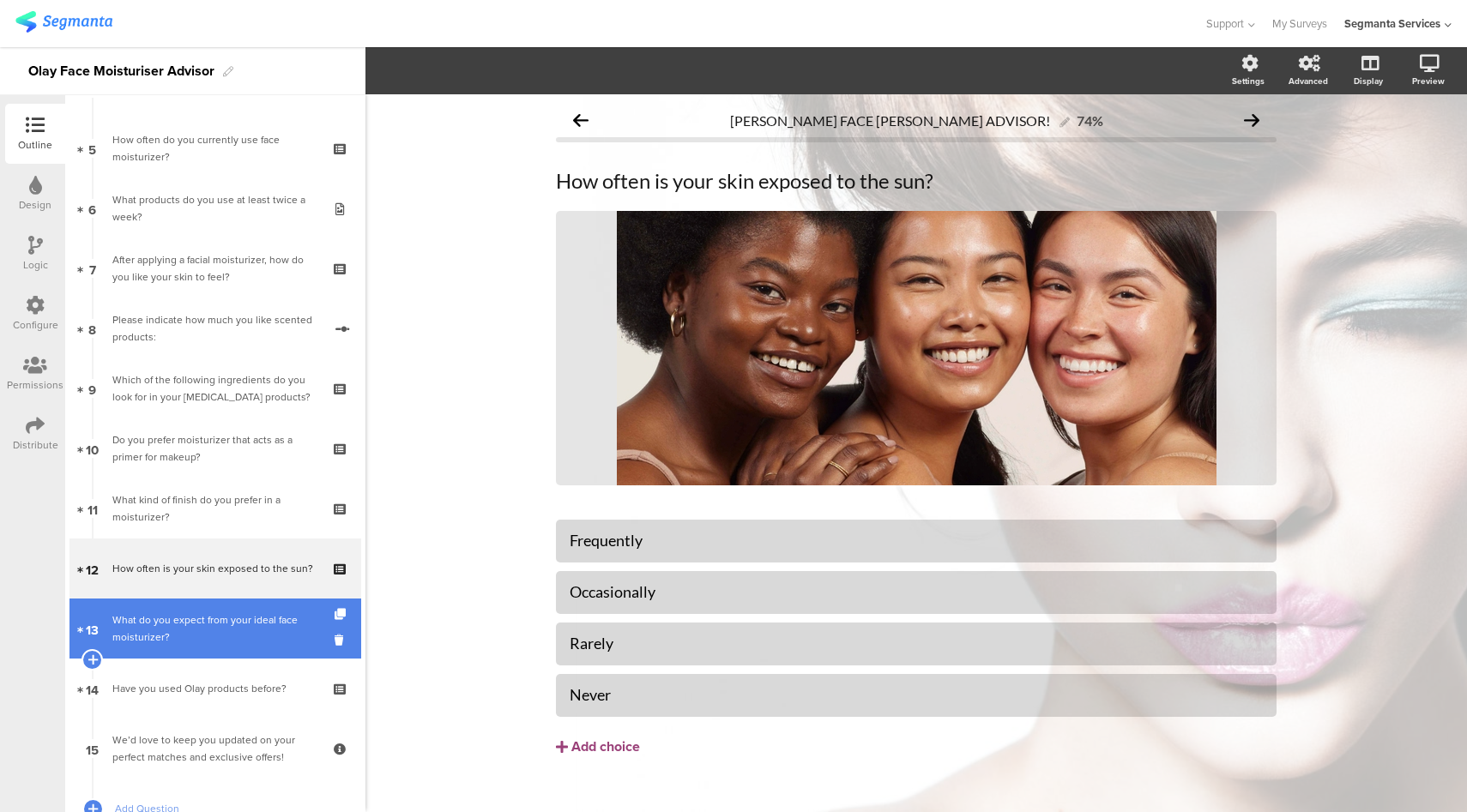
click at [213, 614] on div "What do you expect from your ideal face moisturizer?" at bounding box center [214, 628] width 205 height 34
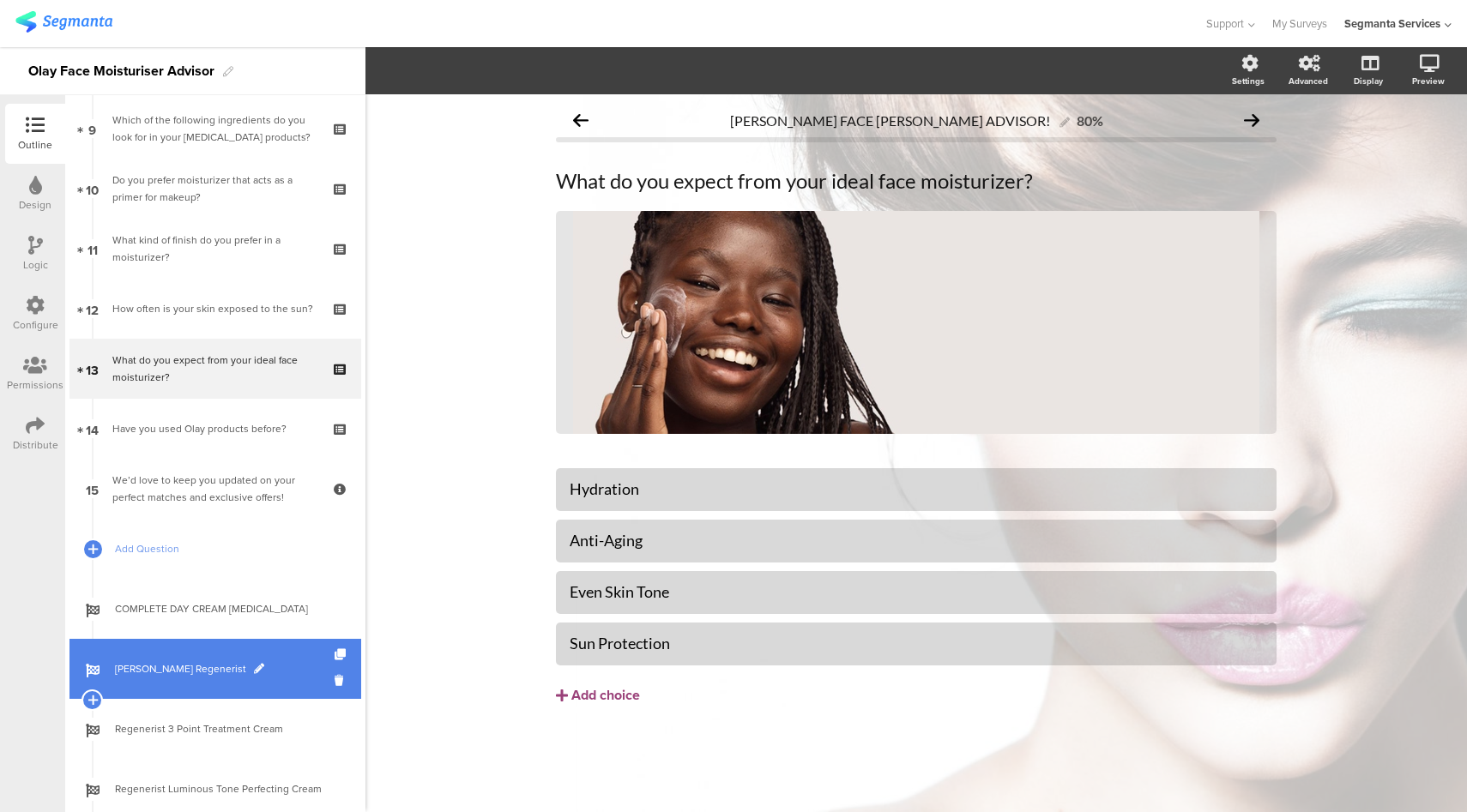
scroll to position [552, 0]
